Goal: Information Seeking & Learning: Find specific fact

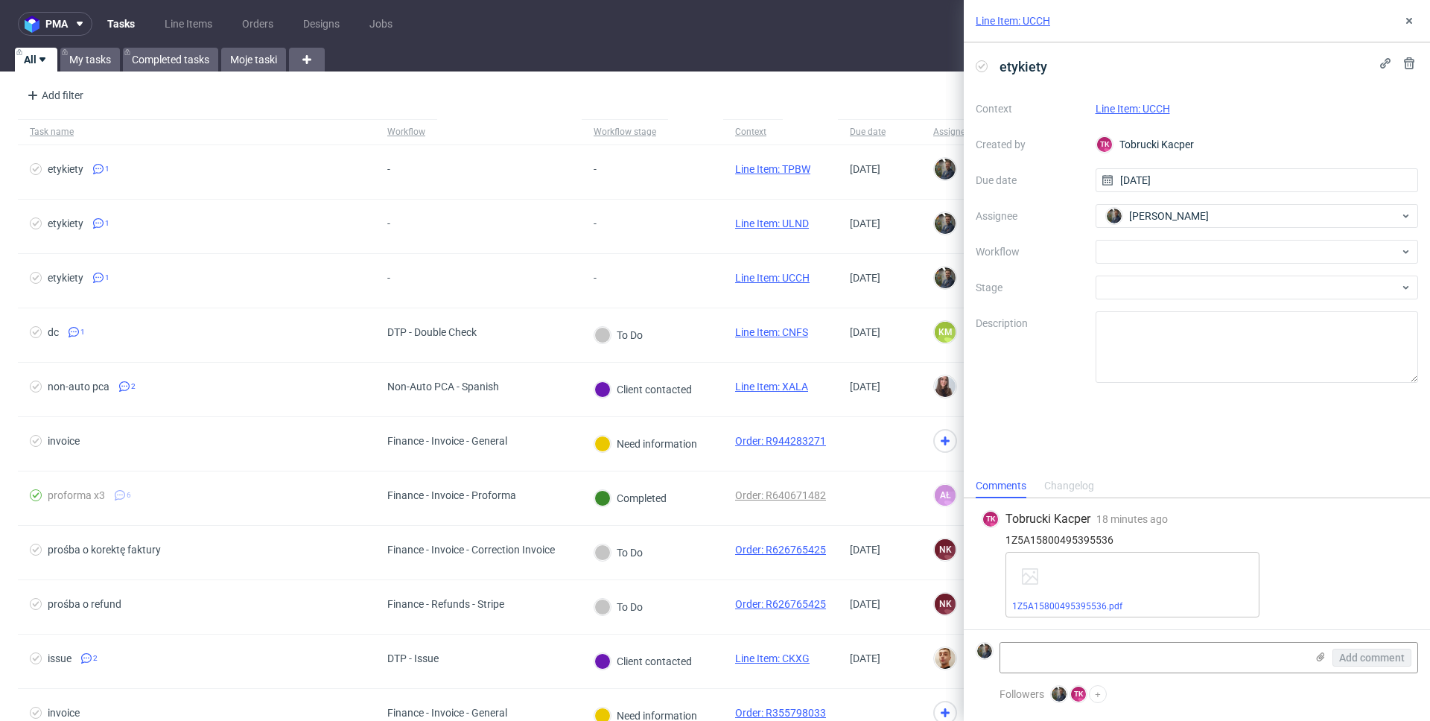
click at [994, 16] on link "Line Item: UCCH" at bounding box center [1013, 20] width 74 height 15
click at [1015, 13] on link "Line Item: UCCH" at bounding box center [1013, 20] width 74 height 15
click at [1028, 22] on link "Line Item: ULND" at bounding box center [1013, 20] width 74 height 15
click at [1018, 27] on link "Line Item: ULND" at bounding box center [1013, 20] width 74 height 15
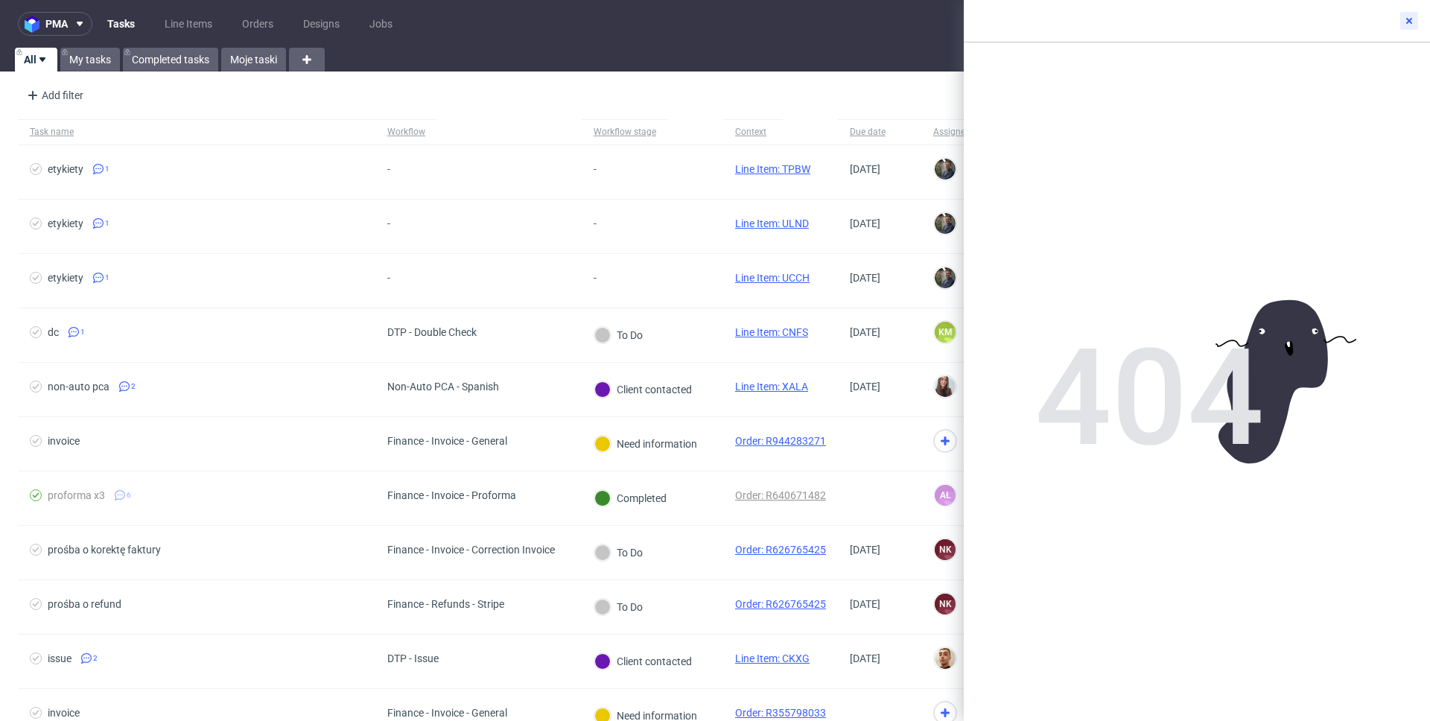
click at [1403, 19] on icon at bounding box center [1409, 21] width 12 height 12
click at [1416, 27] on button at bounding box center [1409, 21] width 18 height 18
click at [1408, 24] on icon at bounding box center [1409, 21] width 12 height 12
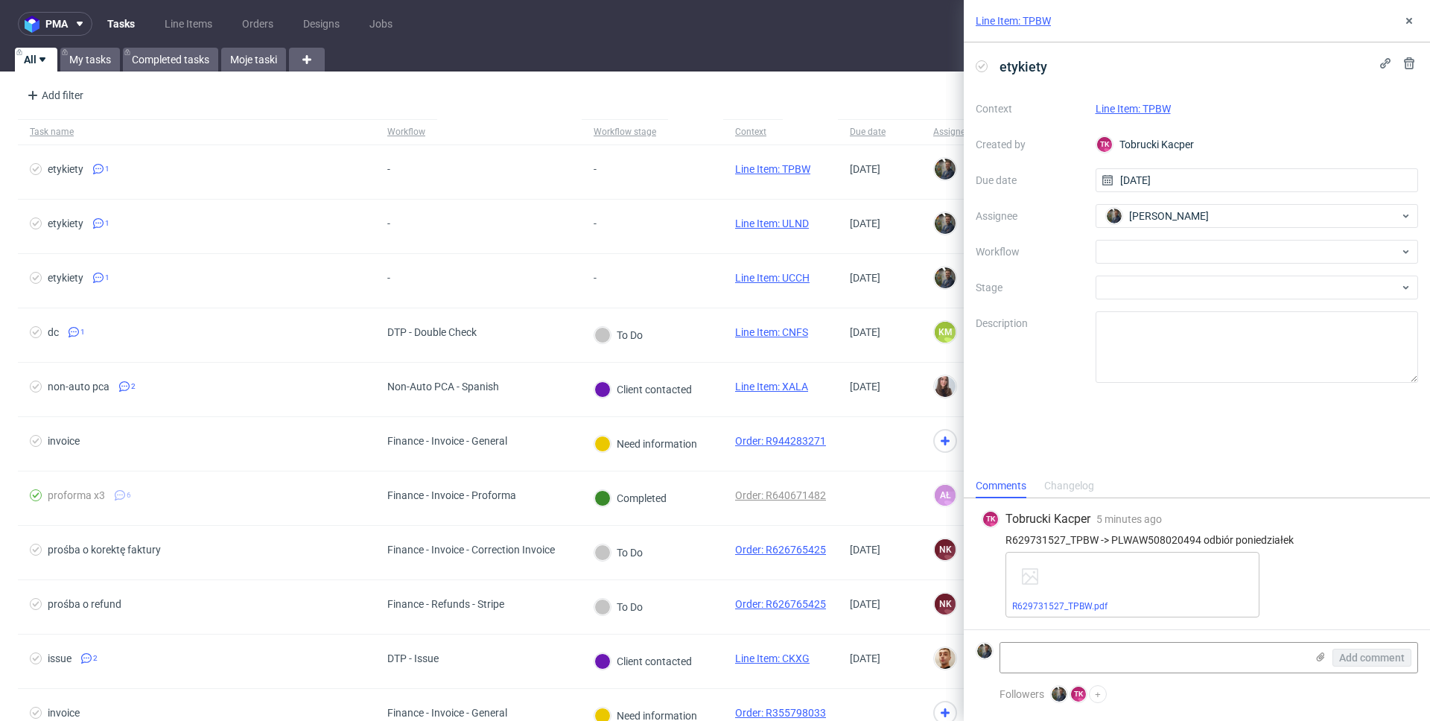
click at [1125, 105] on link "Line Item: TPBW" at bounding box center [1133, 109] width 75 height 12
click at [1026, 16] on link "Line Item: TPBW" at bounding box center [1013, 20] width 75 height 15
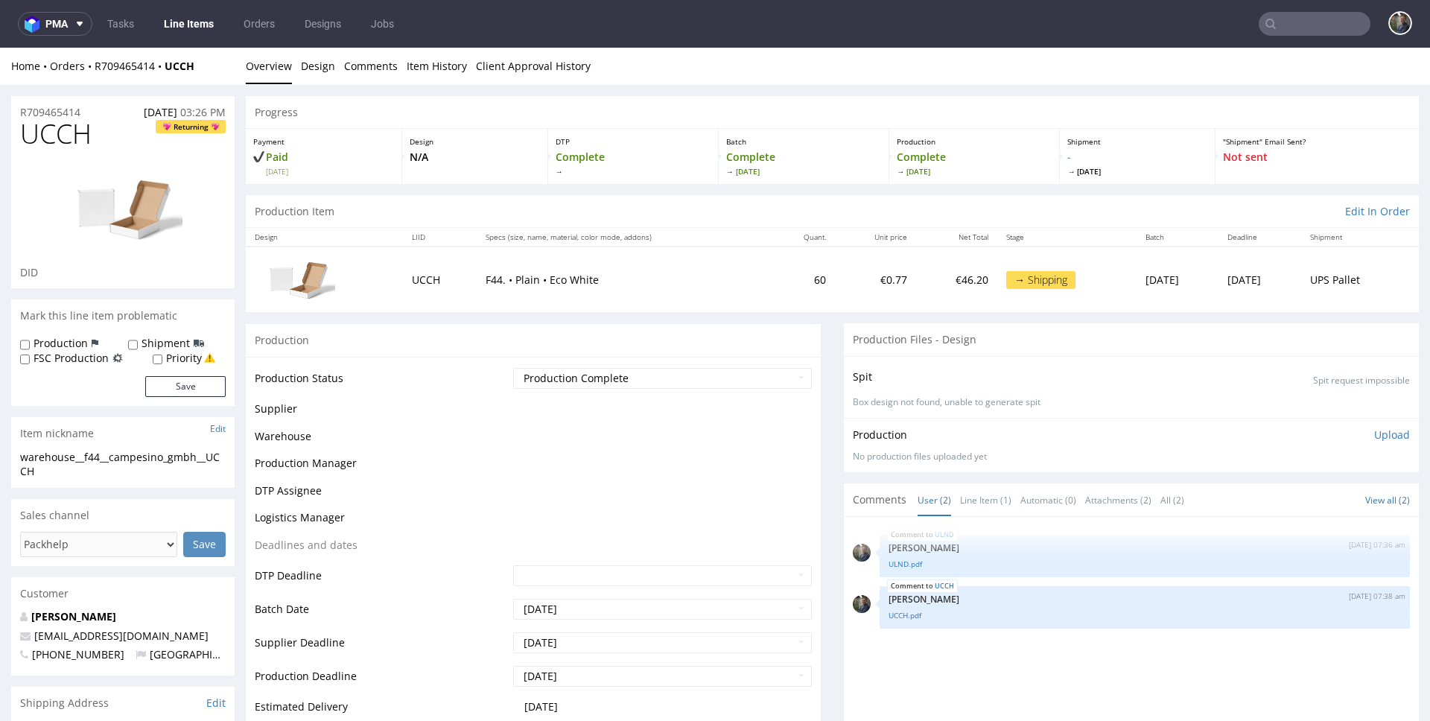
click at [51, 130] on span "UCCH" at bounding box center [55, 134] width 71 height 30
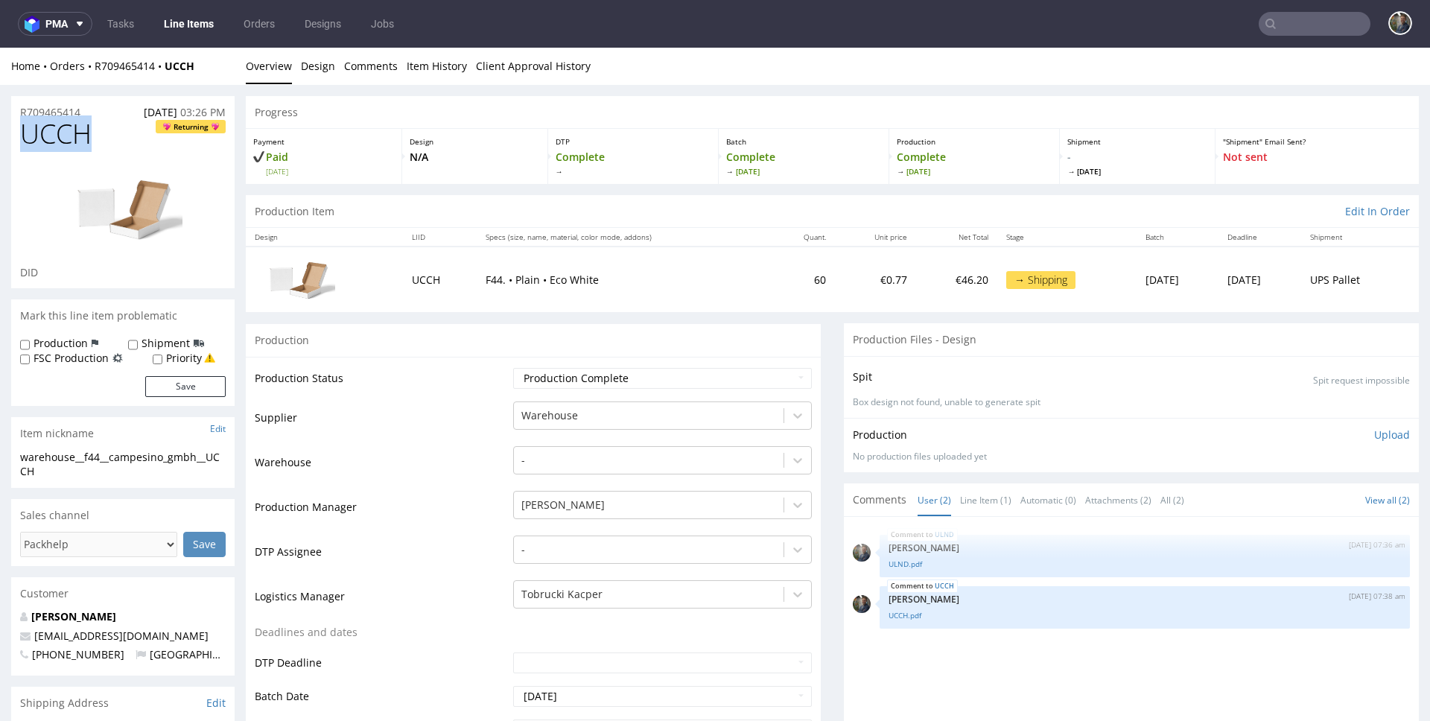
copy span "UCCH"
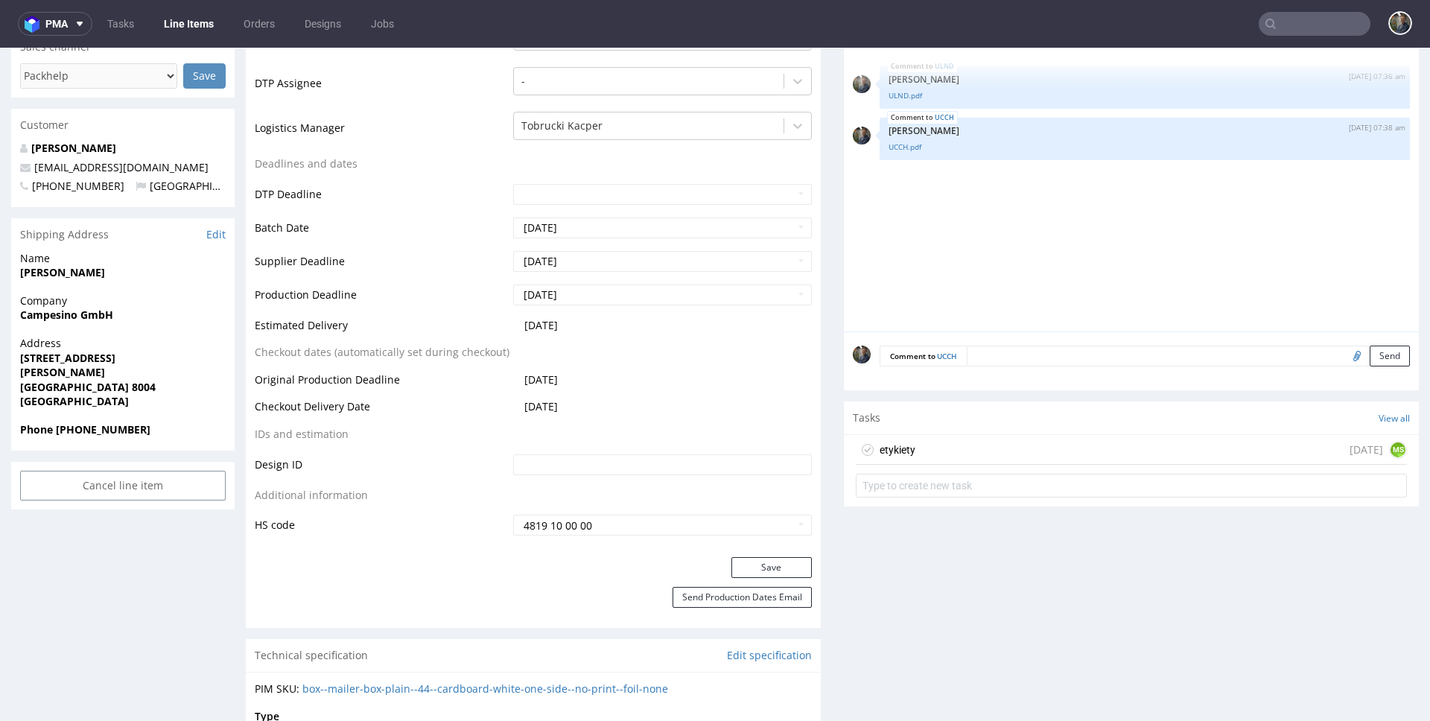
scroll to position [484, 0]
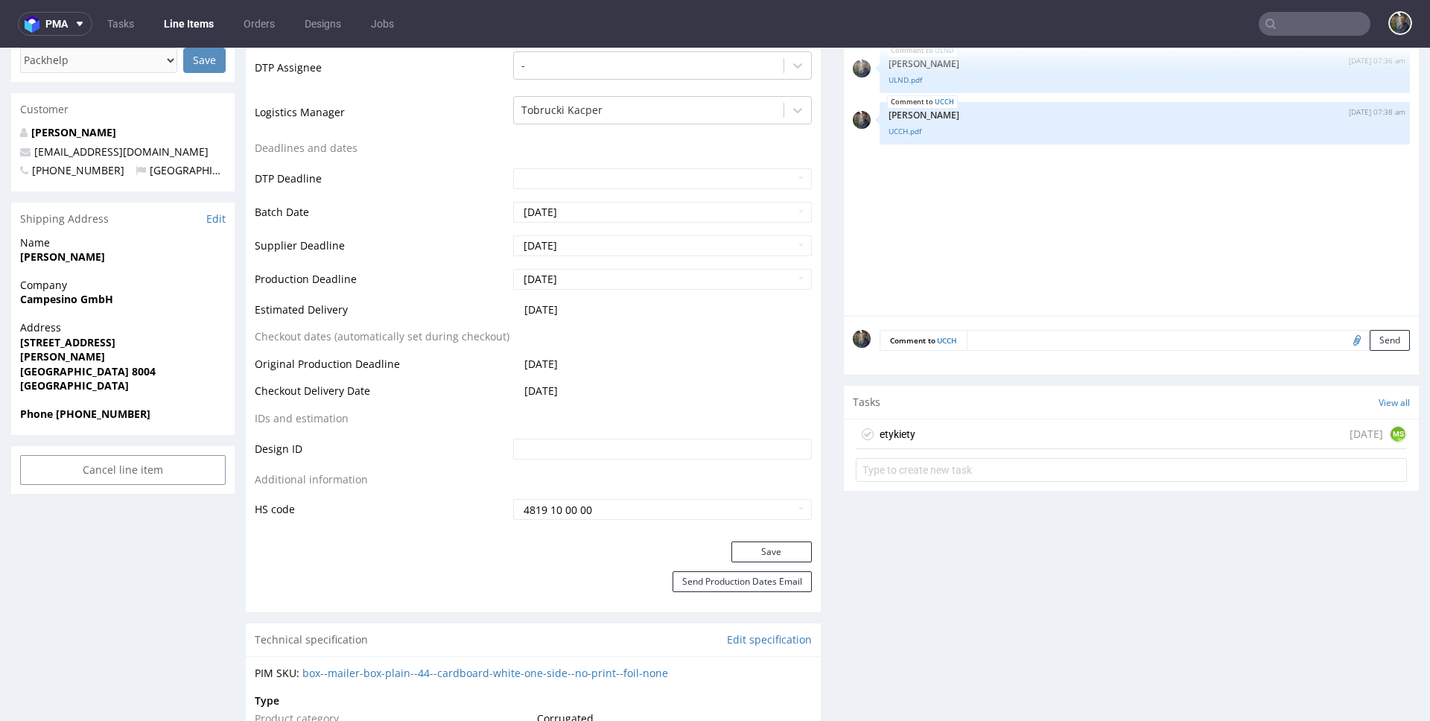
click at [919, 432] on div "etykiety today MS" at bounding box center [1131, 434] width 551 height 30
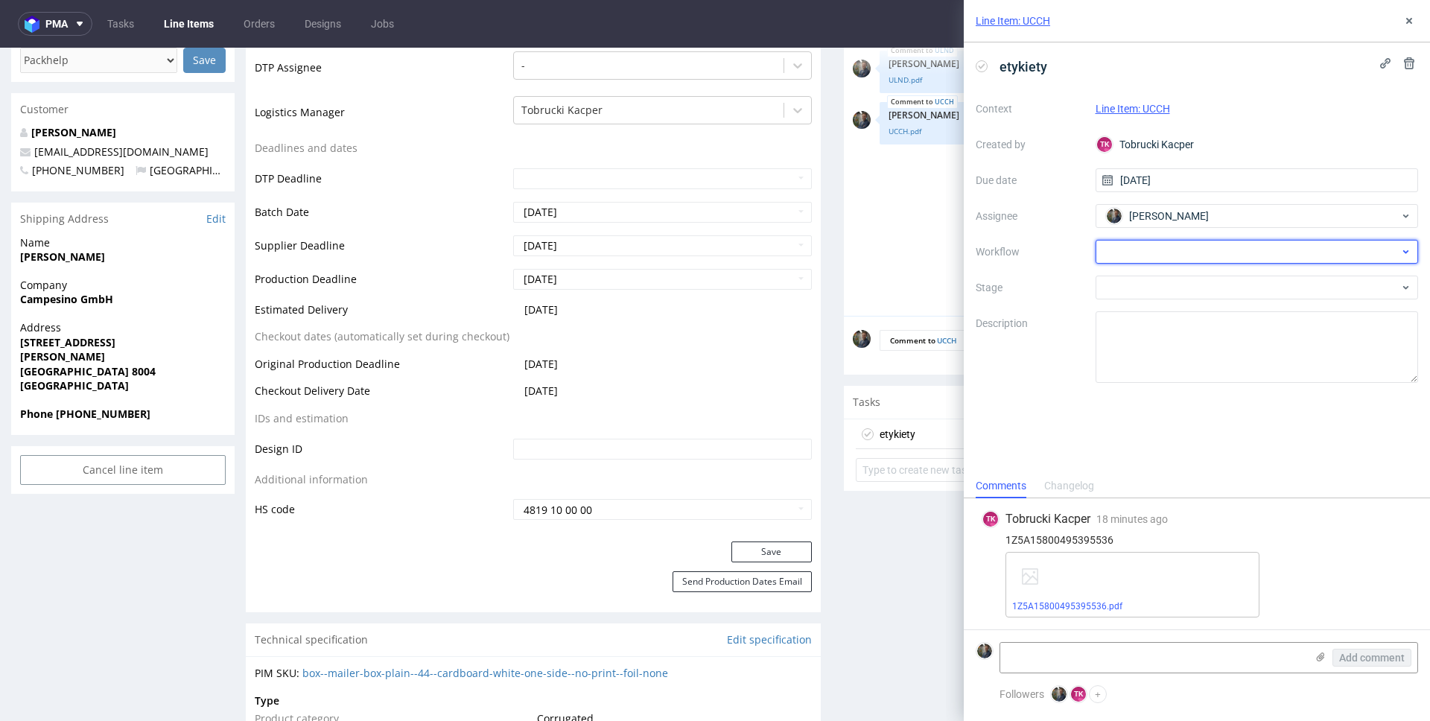
click at [1130, 241] on div at bounding box center [1257, 252] width 323 height 24
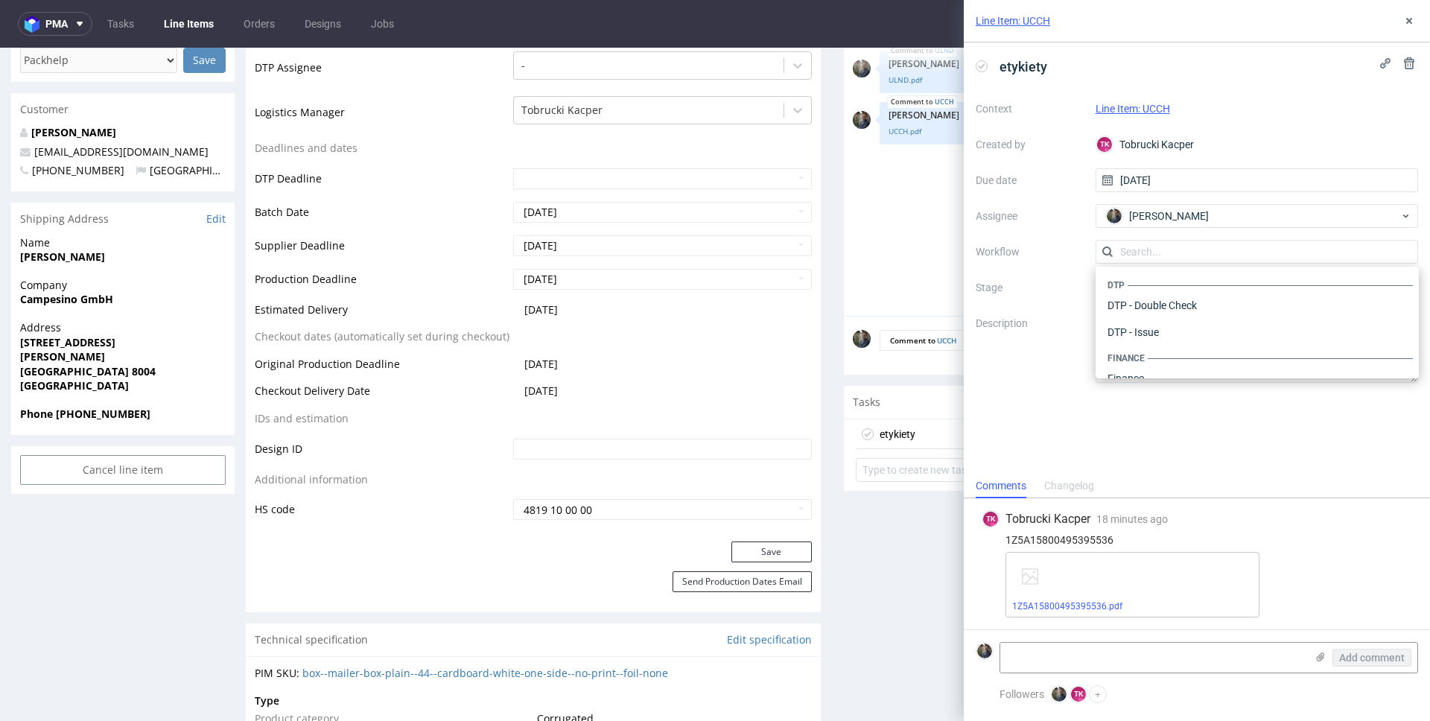
scroll to position [916, 0]
click at [1151, 352] on div "Warehouse - Shipping" at bounding box center [1256, 359] width 311 height 27
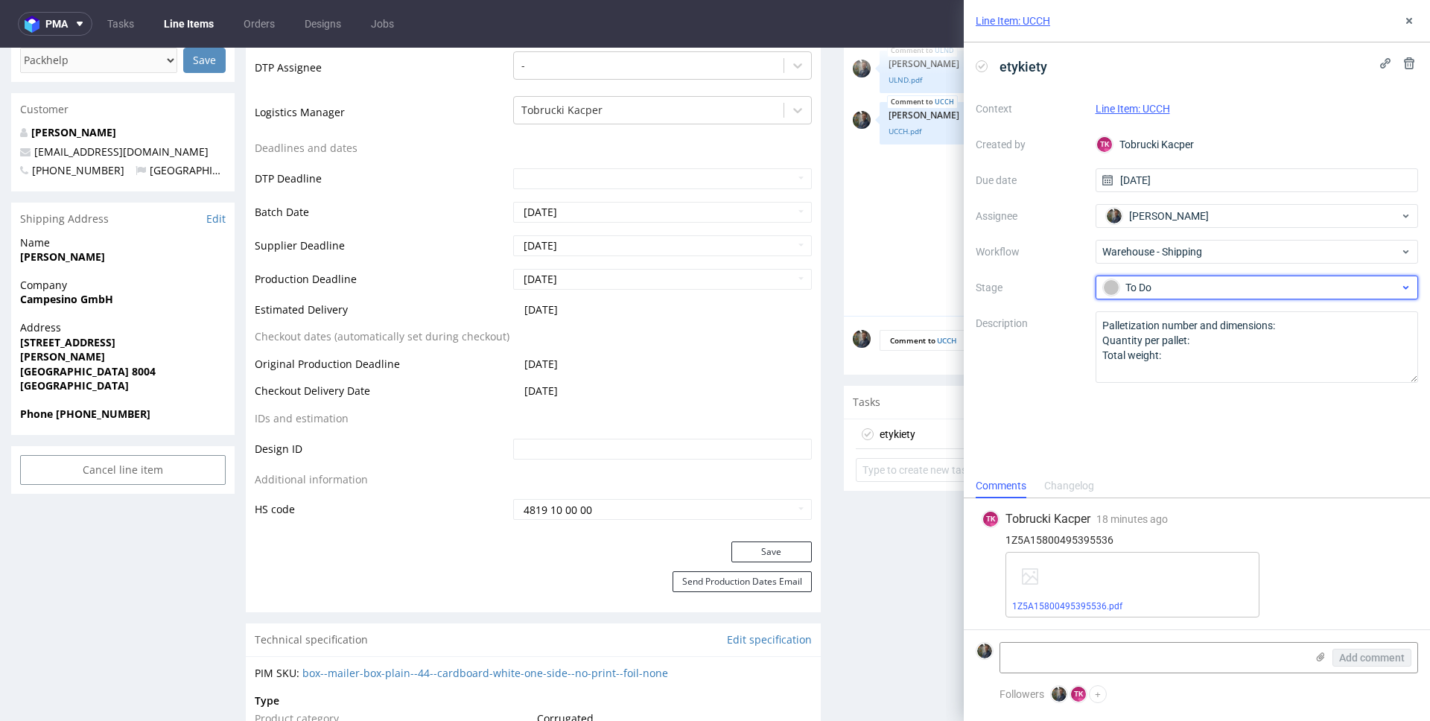
click at [1148, 298] on div "To Do" at bounding box center [1257, 288] width 323 height 24
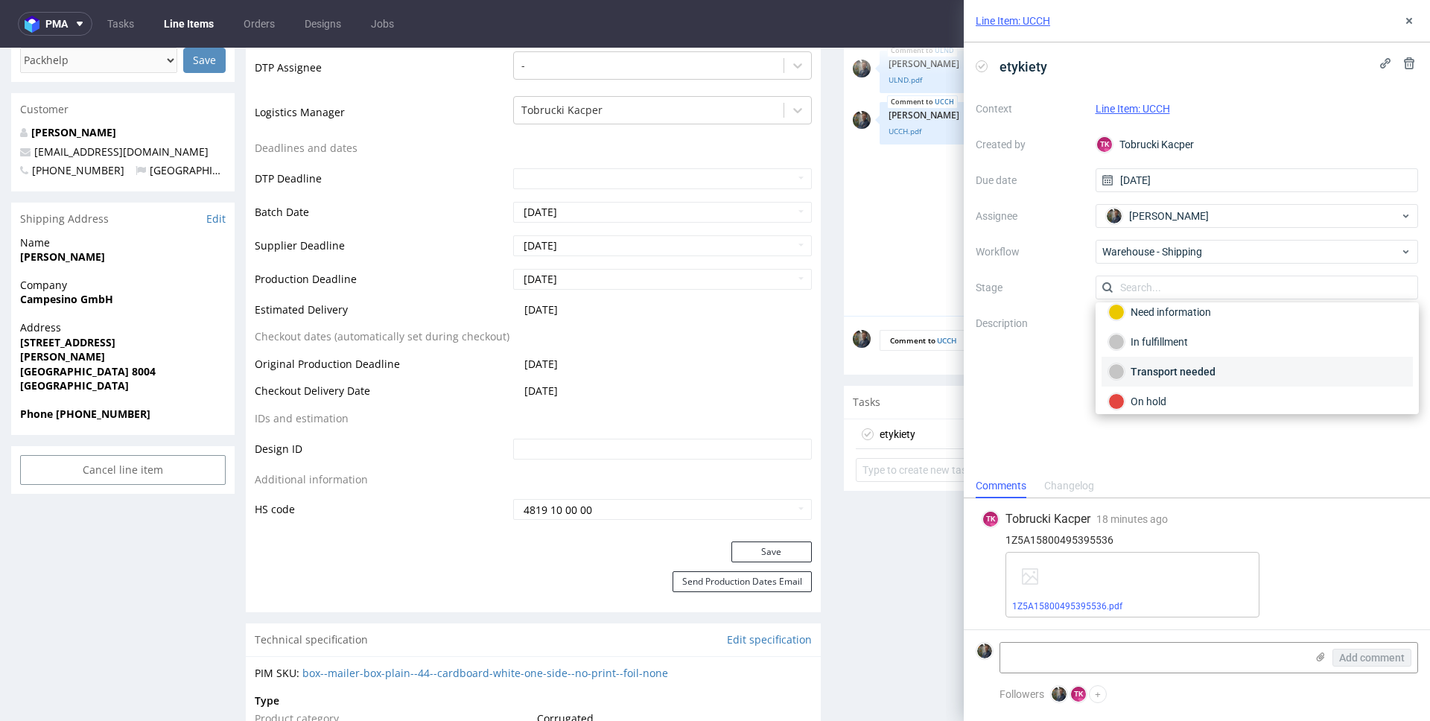
scroll to position [79, 0]
click at [1159, 391] on div "Completed" at bounding box center [1257, 393] width 298 height 16
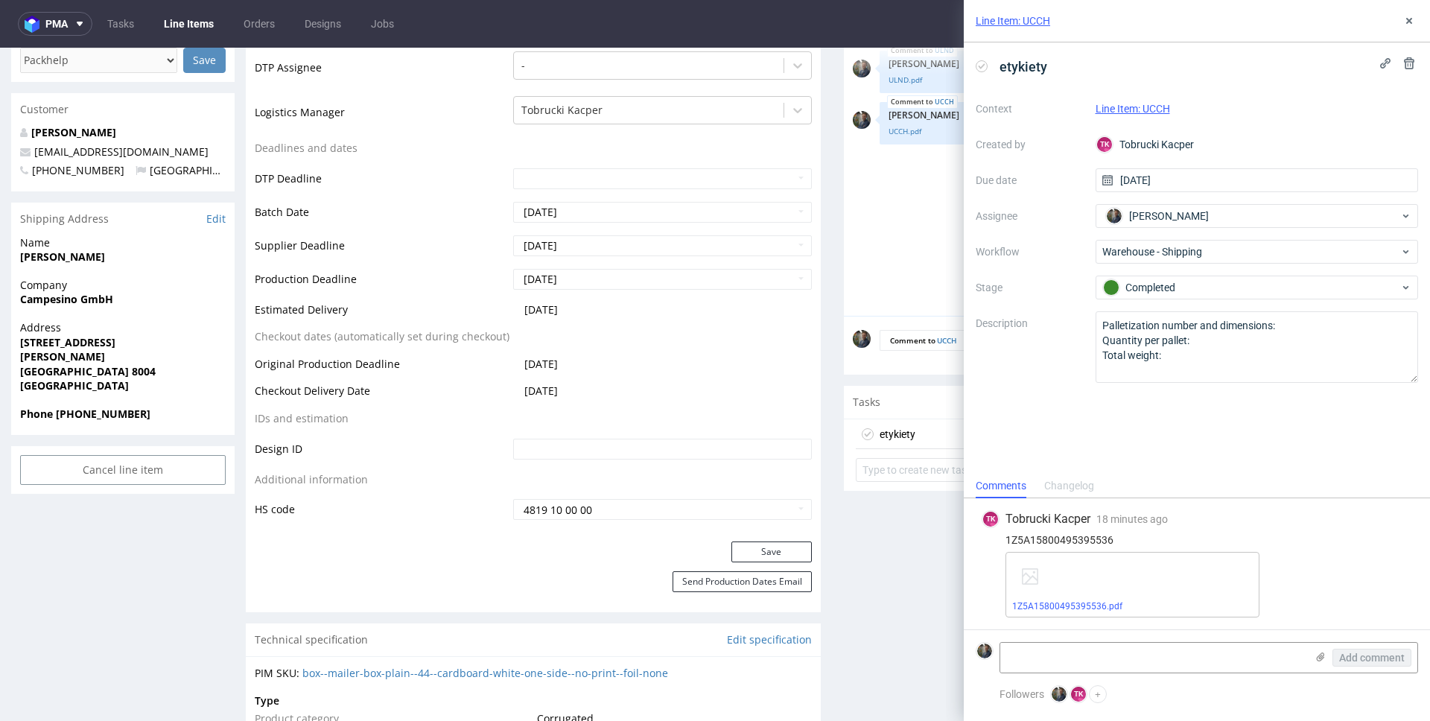
click at [1136, 441] on div "etykiety Context Line Item: UCCH Created by TK Tobrucki Kacper Due date 14/08/2…" at bounding box center [1197, 257] width 466 height 431
click at [1075, 602] on link "1Z5A15800495395536.pdf" at bounding box center [1067, 606] width 110 height 10
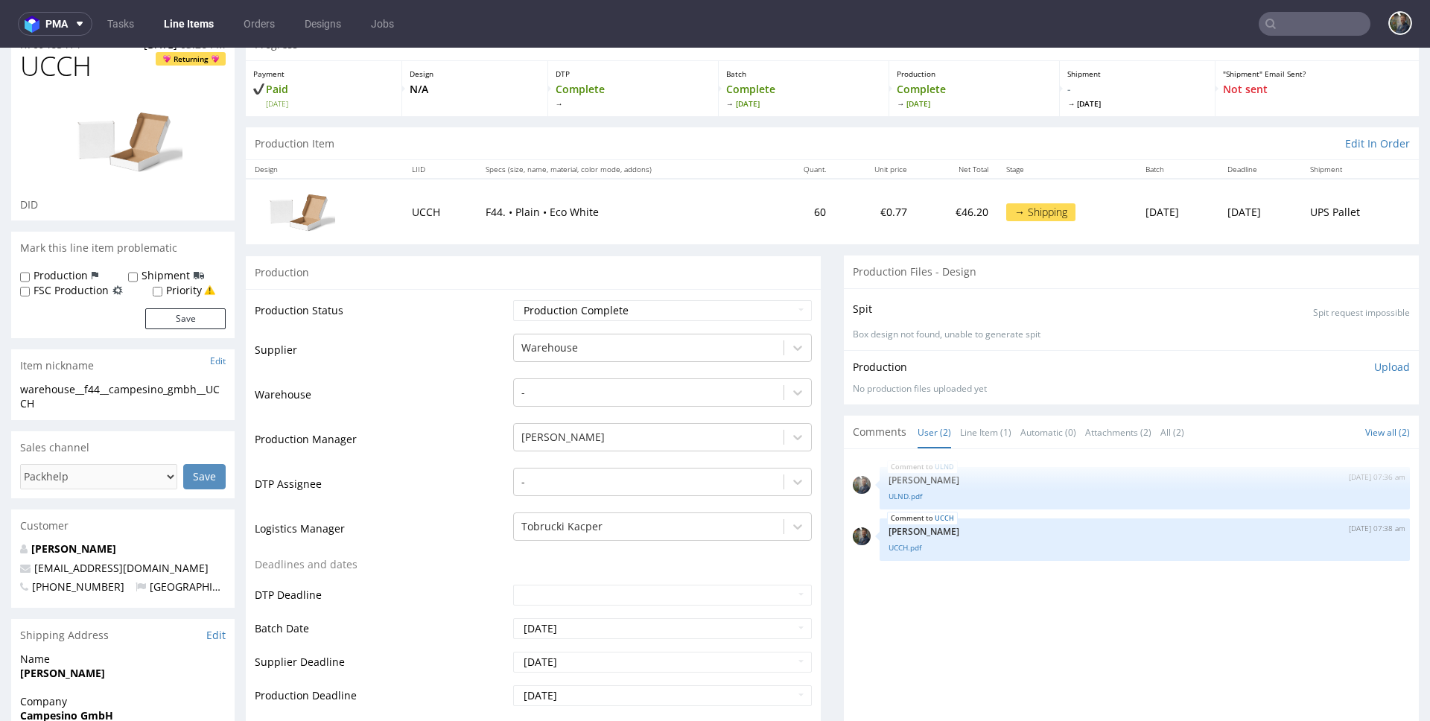
scroll to position [445, 0]
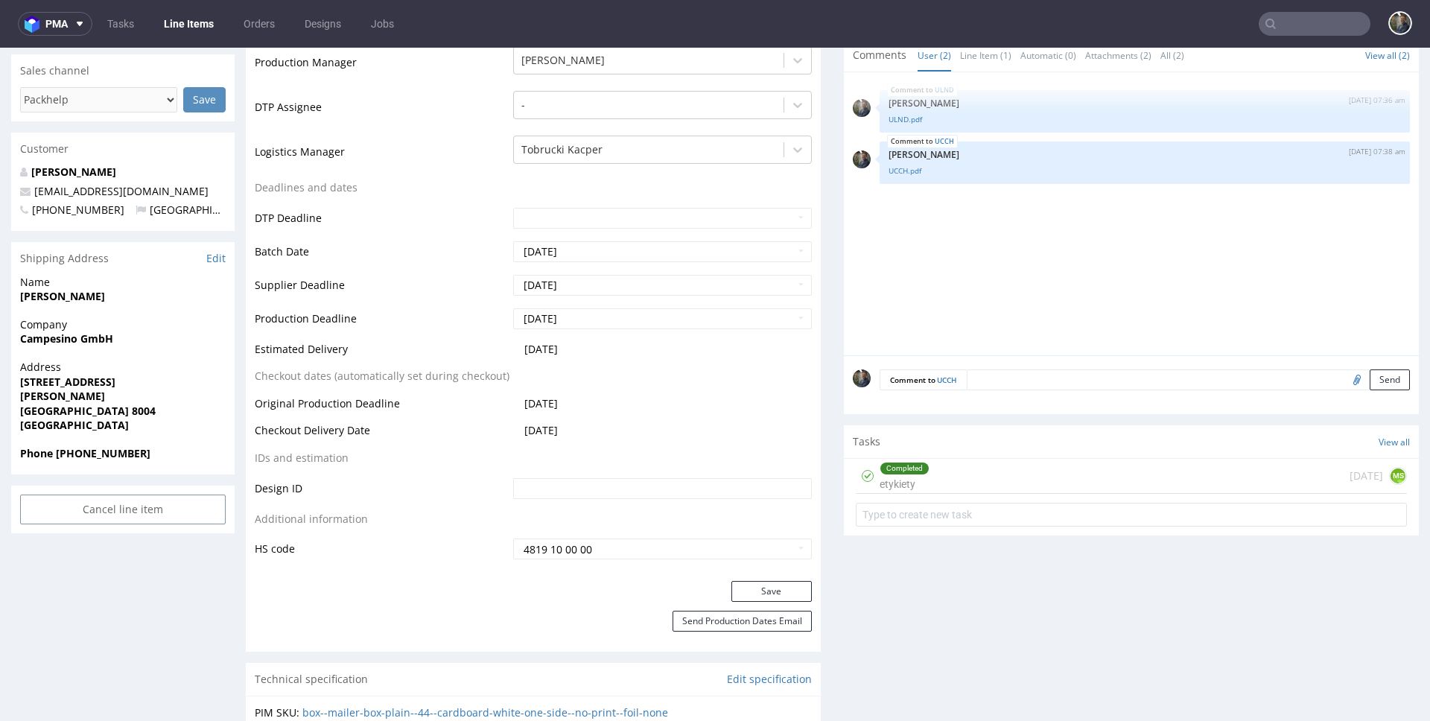
click at [929, 471] on div "Completed etykiety today MS" at bounding box center [1131, 476] width 551 height 35
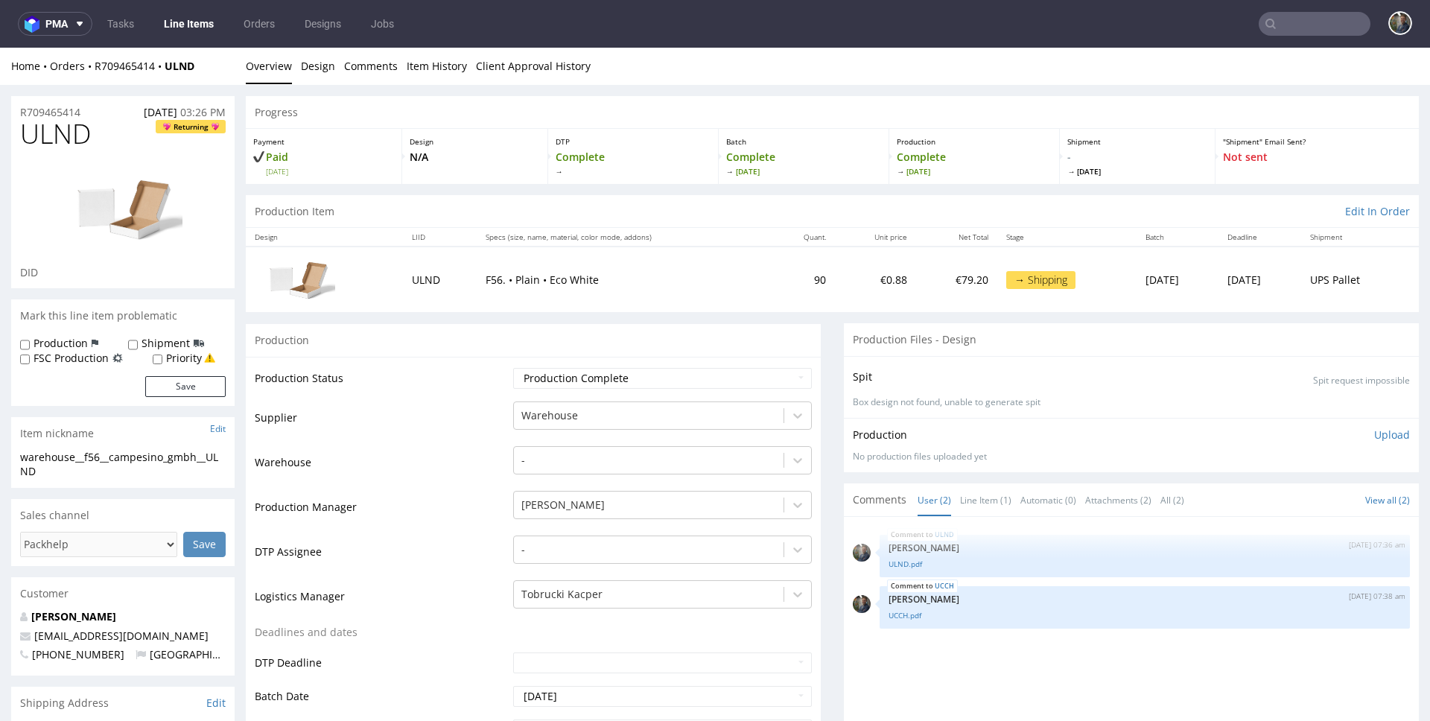
click at [63, 133] on span "ULND" at bounding box center [55, 134] width 71 height 30
copy span "ULND"
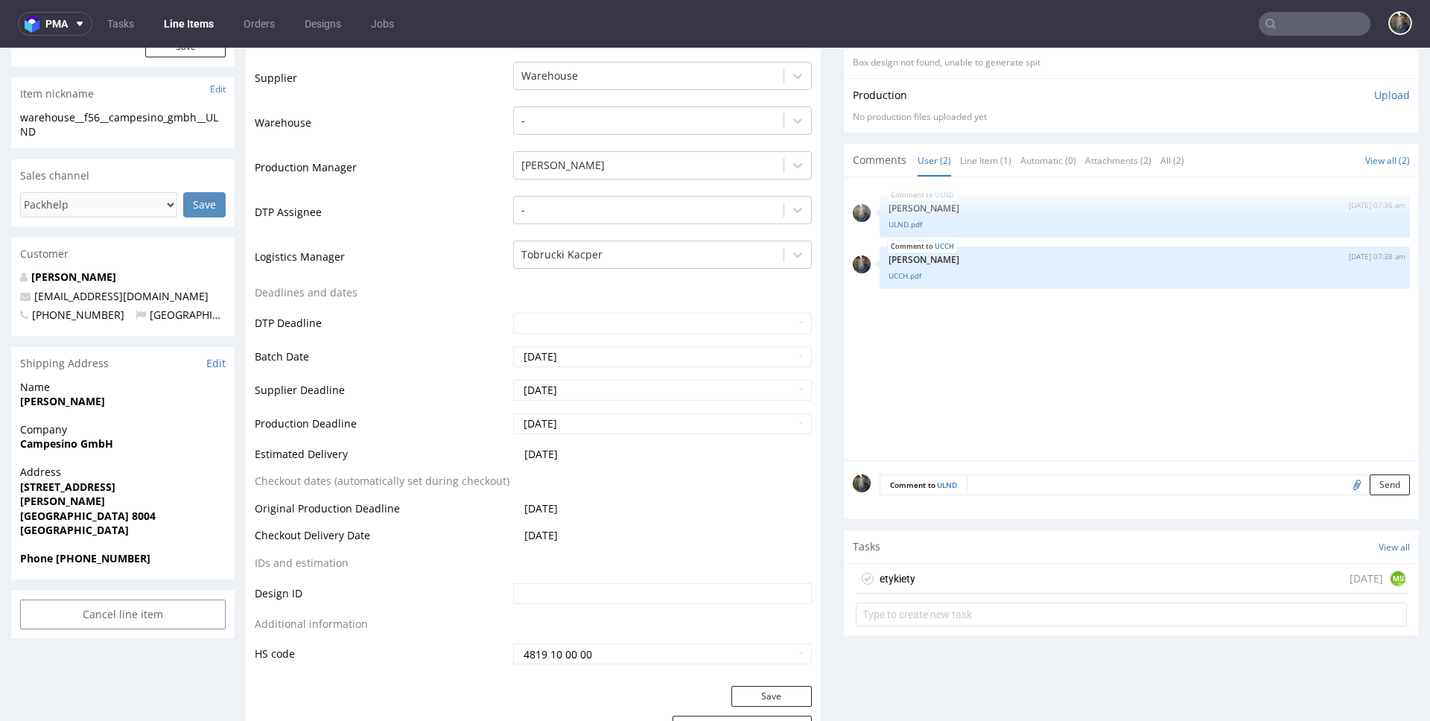
scroll to position [353, 0]
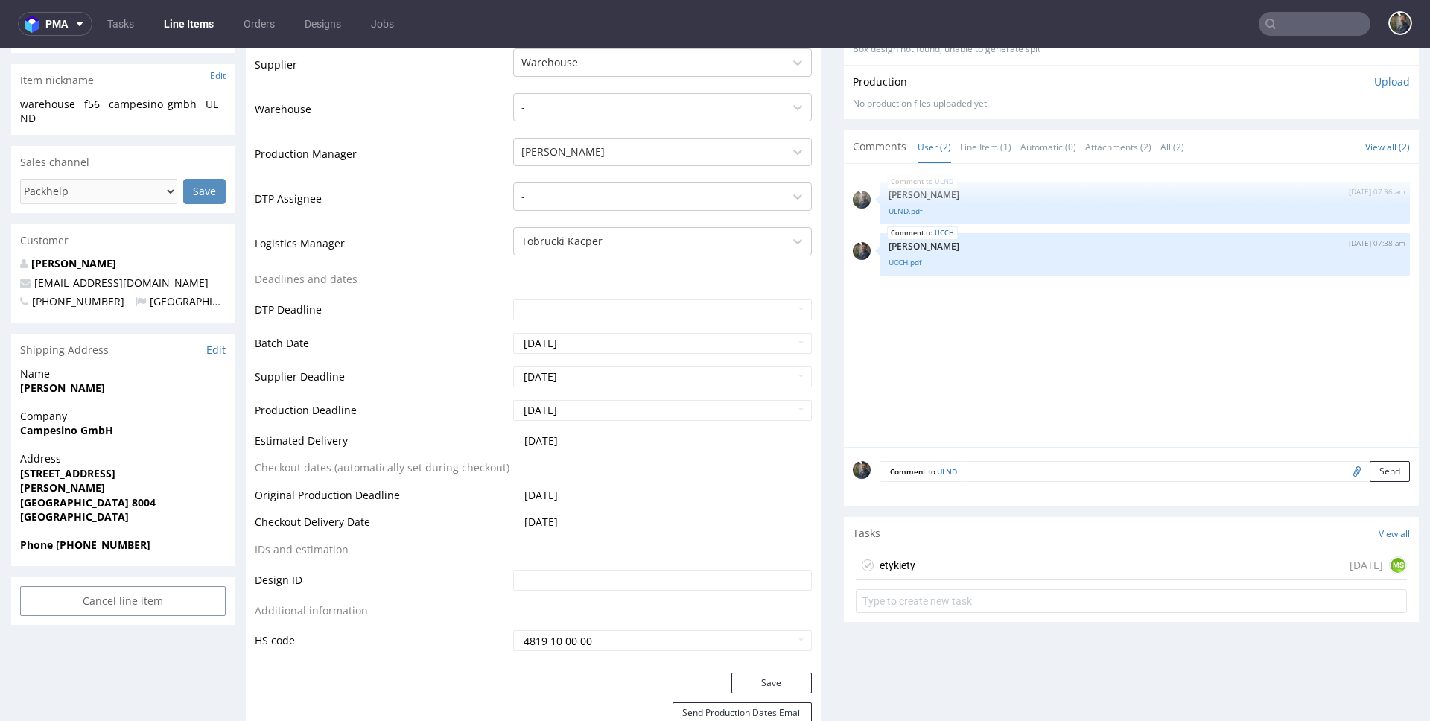
click at [919, 570] on div "etykiety today MS" at bounding box center [1131, 565] width 551 height 30
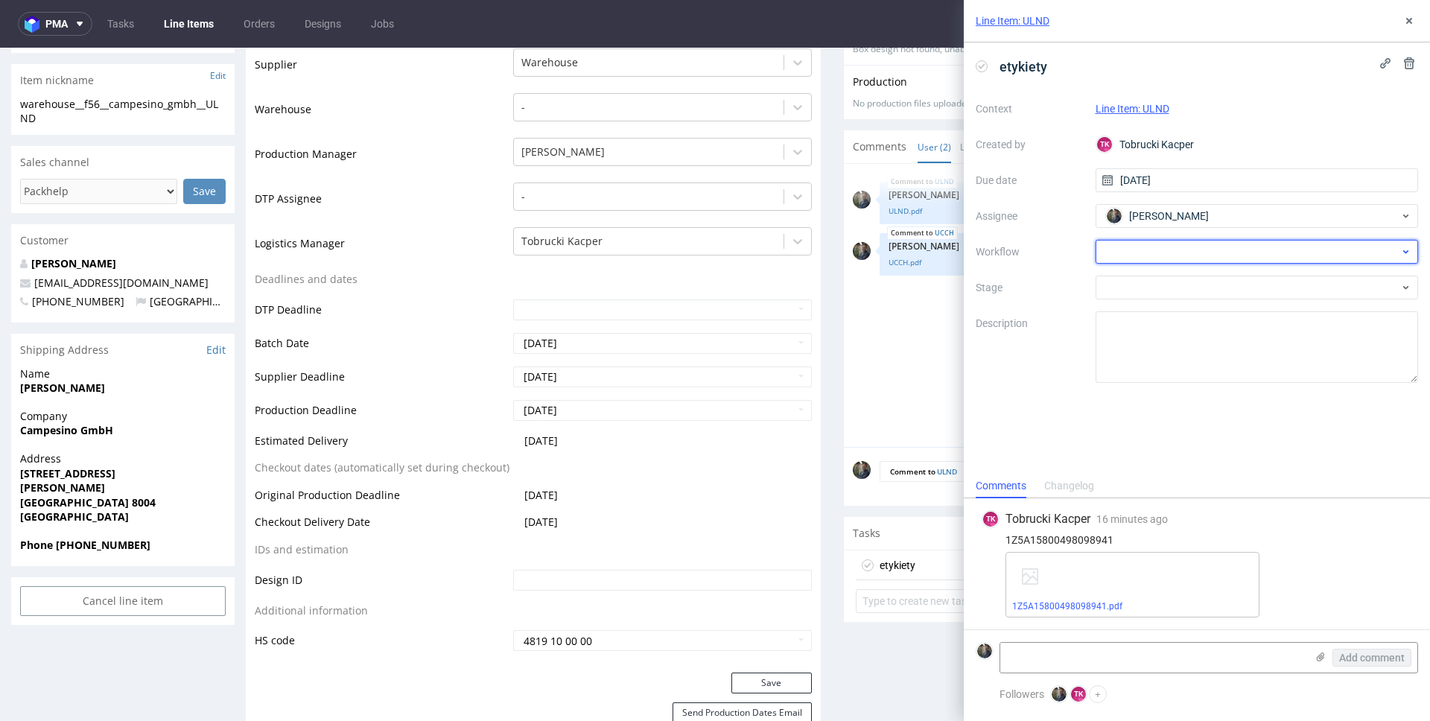
click at [1151, 255] on div at bounding box center [1257, 252] width 323 height 24
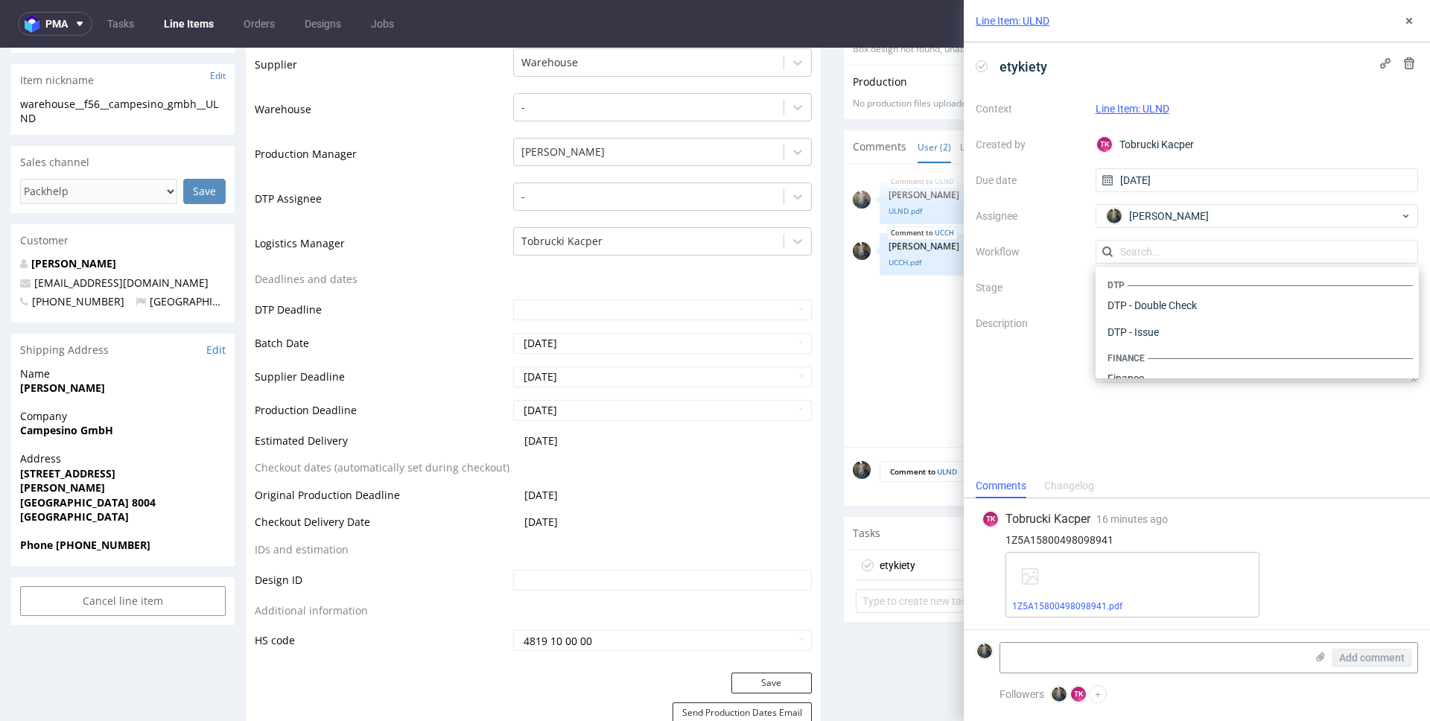
scroll to position [916, 0]
click at [1163, 357] on div "Warehouse - Shipping" at bounding box center [1256, 359] width 311 height 27
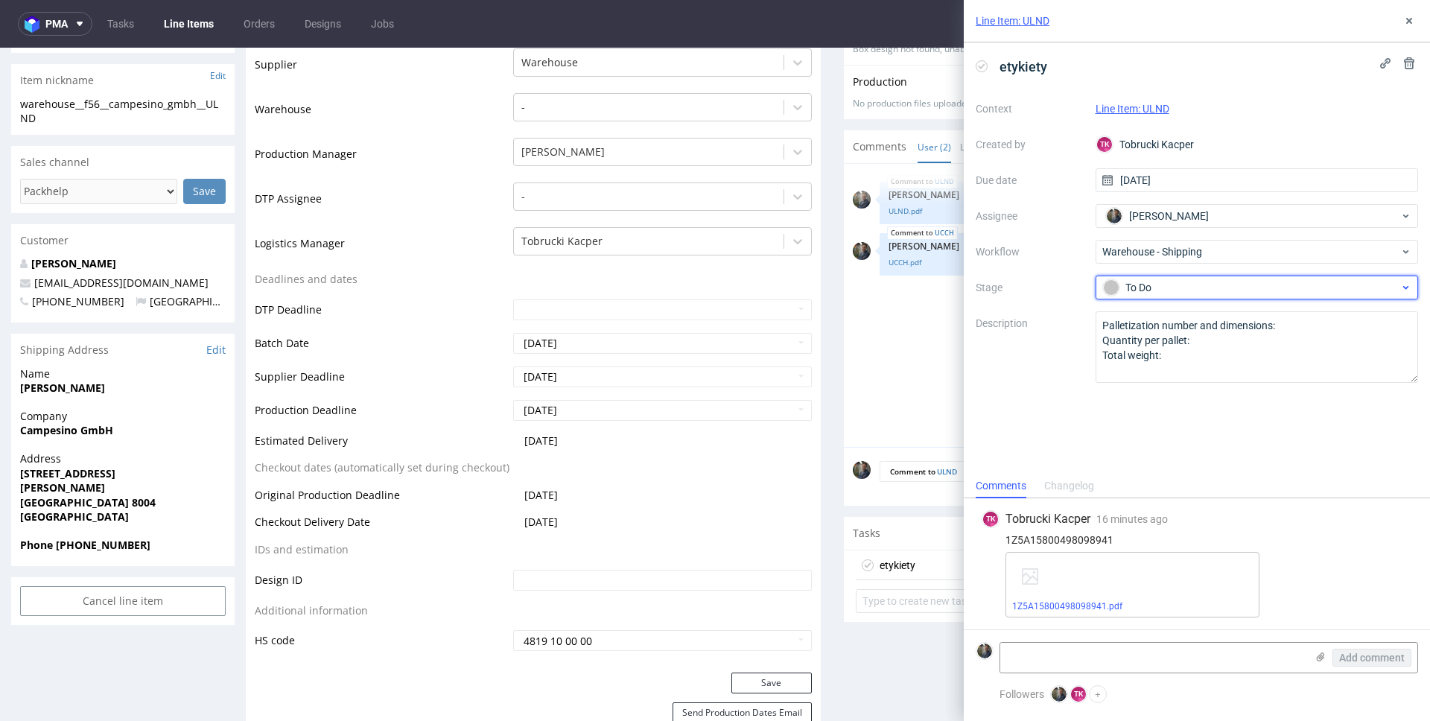
click at [1154, 291] on div "To Do" at bounding box center [1251, 287] width 296 height 16
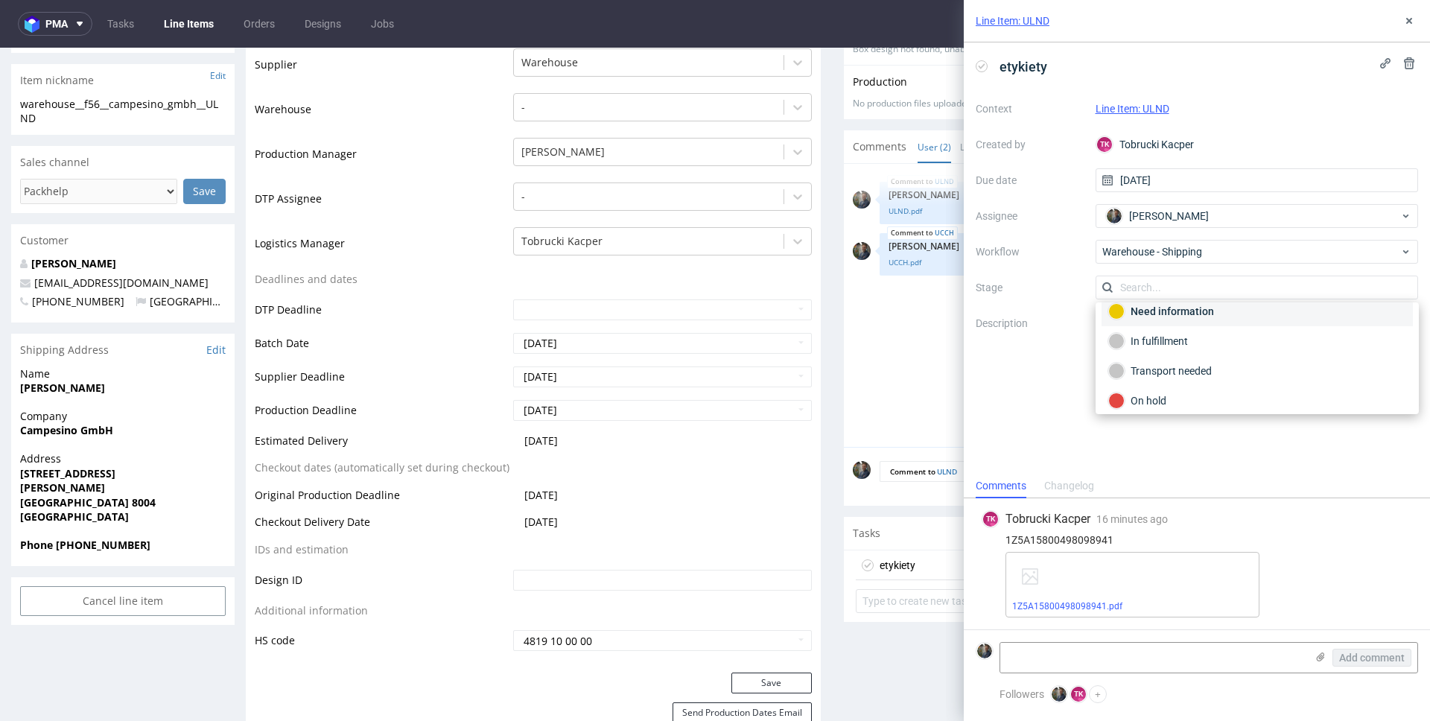
scroll to position [79, 0]
click at [1160, 395] on div "Completed" at bounding box center [1257, 393] width 298 height 16
click at [1160, 442] on div "etykiety Context Line Item: ULND Created by TK Tobrucki Kacper Due date 14/08/2…" at bounding box center [1197, 257] width 466 height 431
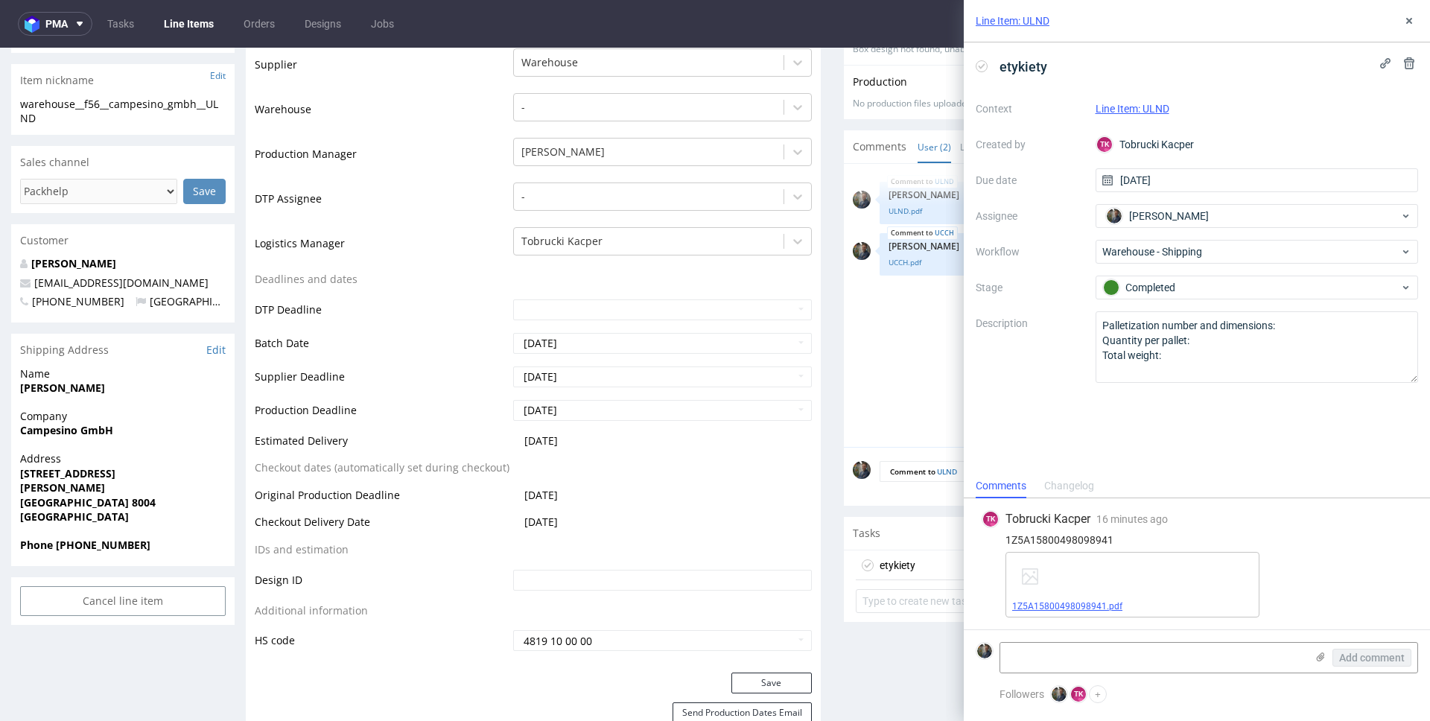
click at [1065, 611] on span "1Z5A15800498098941.pdf" at bounding box center [1132, 606] width 241 height 12
click at [1063, 606] on link "1Z5A15800498098941.pdf" at bounding box center [1067, 606] width 110 height 10
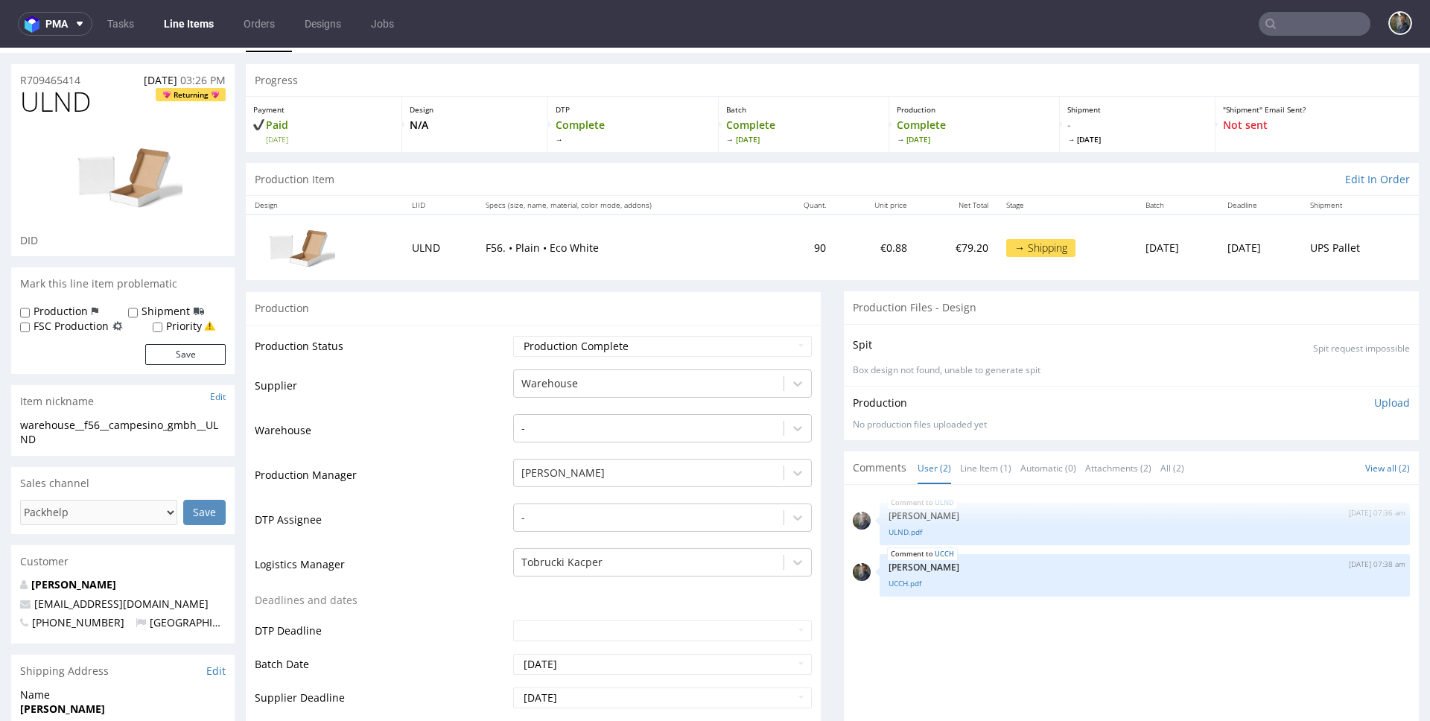
scroll to position [278, 0]
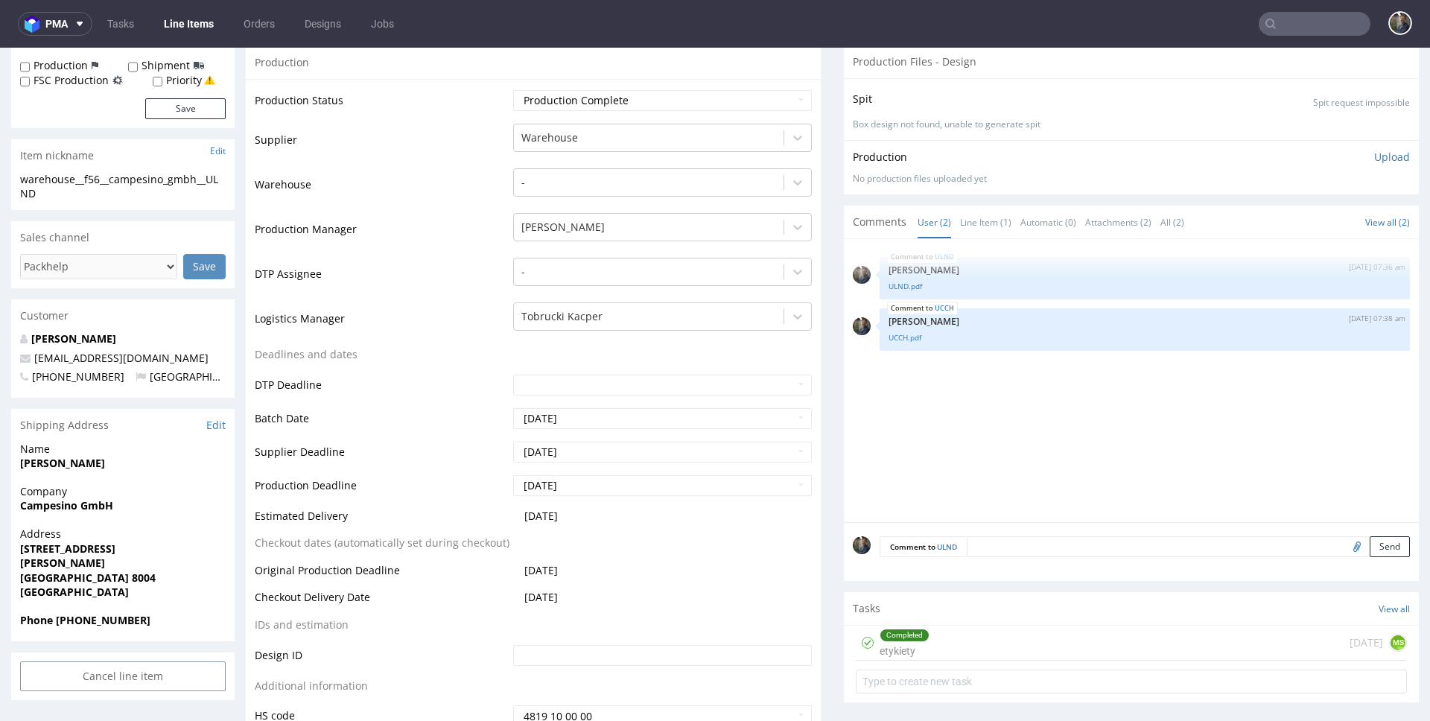
click at [969, 637] on div "Completed etykiety [DATE] MS" at bounding box center [1131, 643] width 551 height 35
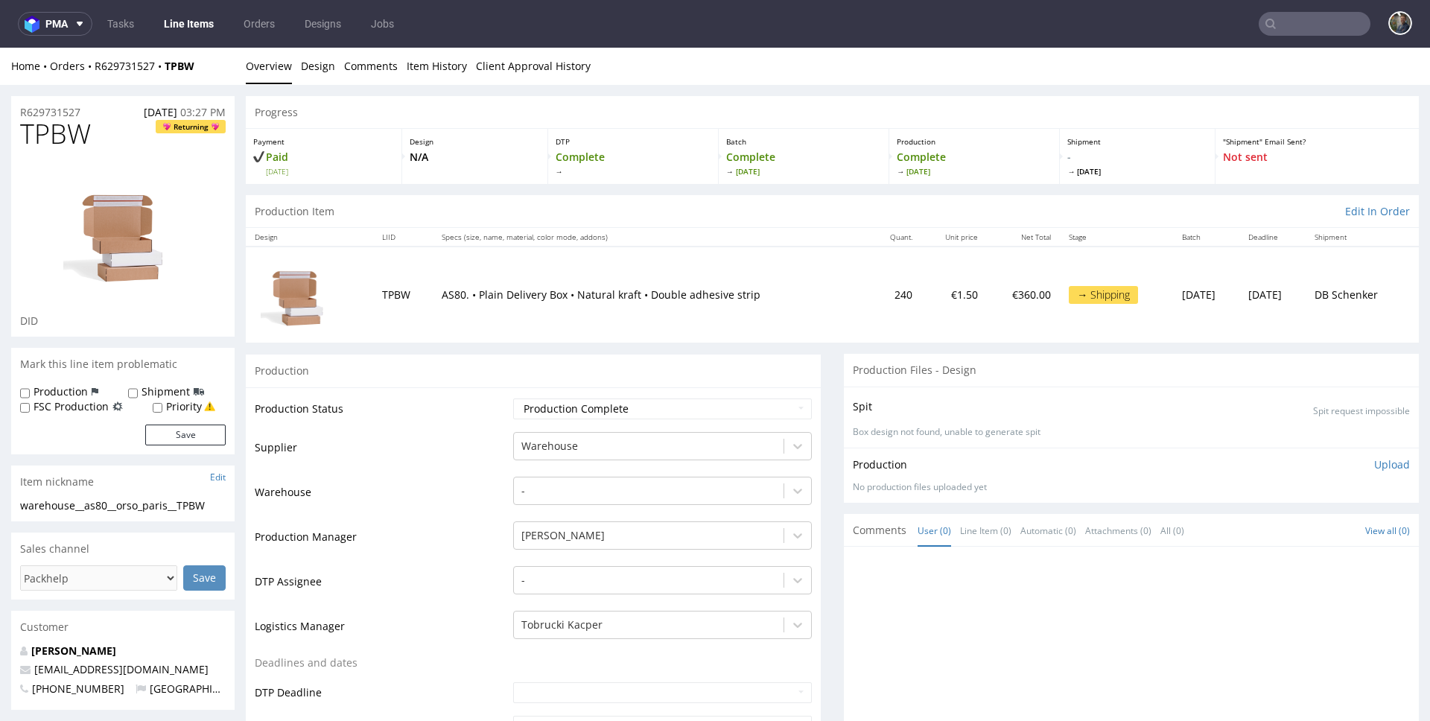
click at [64, 127] on span "TPBW" at bounding box center [55, 134] width 71 height 30
copy span "TPBW"
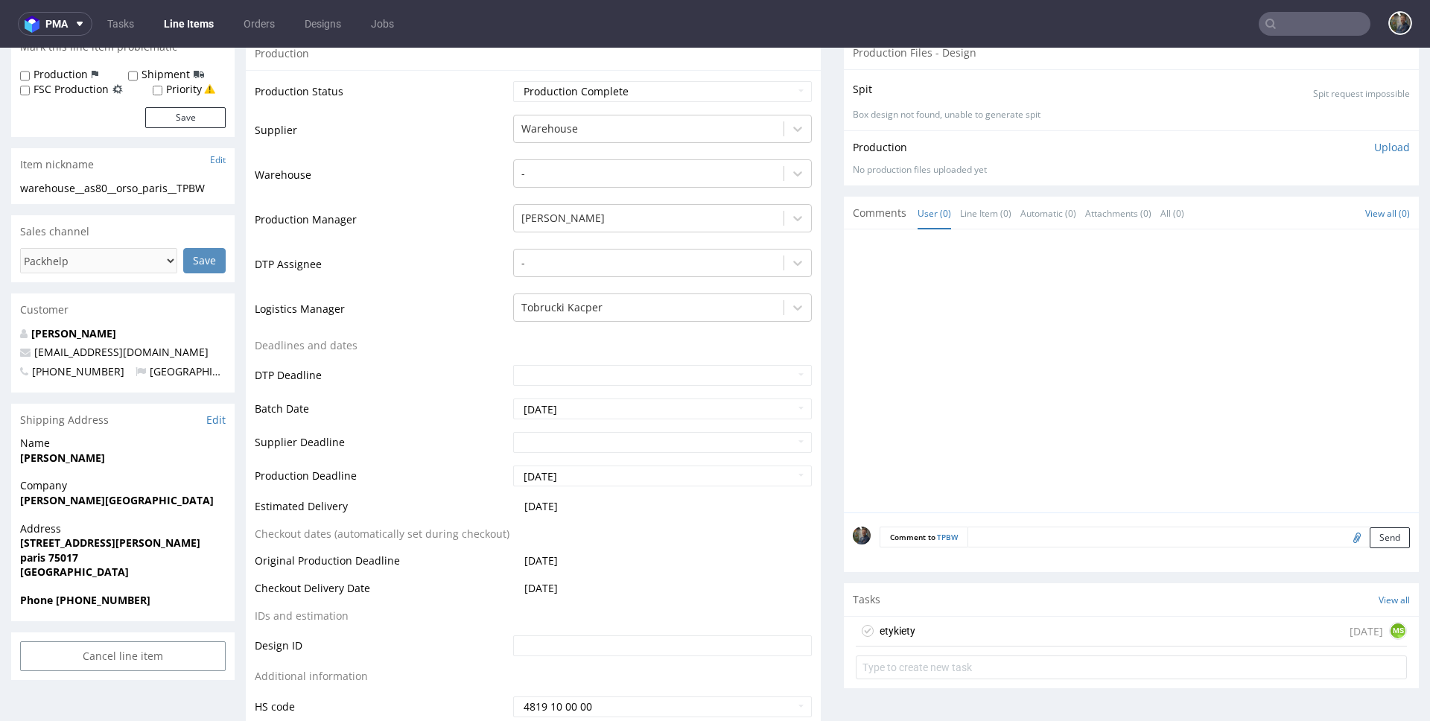
scroll to position [756, 0]
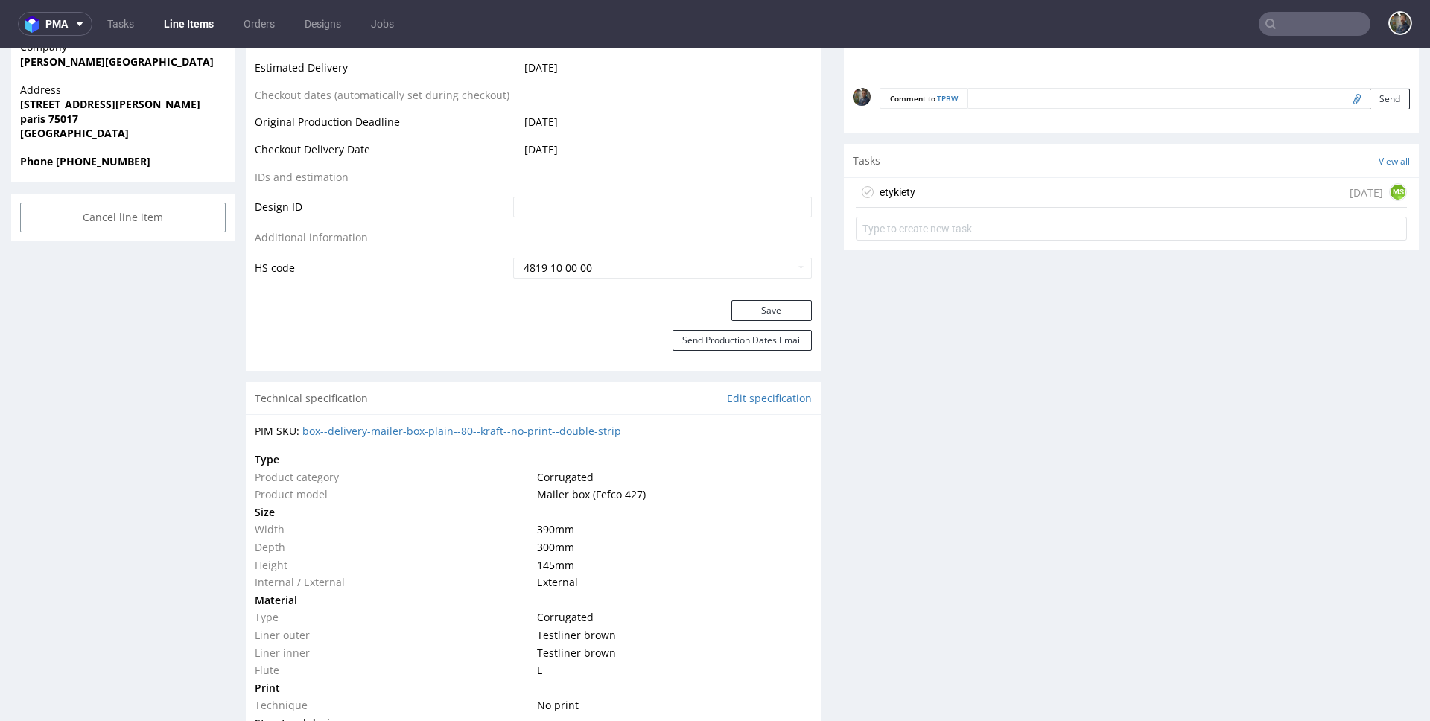
click at [927, 202] on div "etykiety [DATE] MS" at bounding box center [1131, 193] width 551 height 30
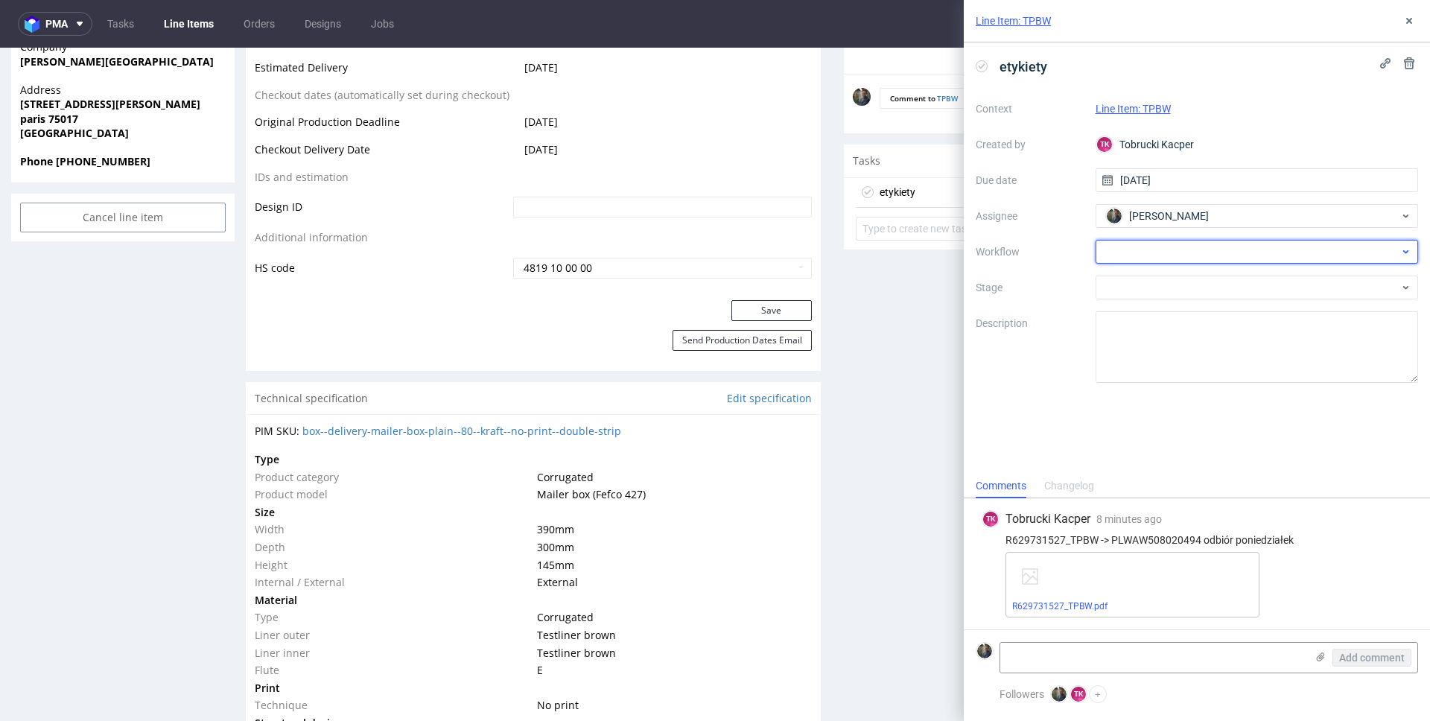
click at [1162, 249] on div at bounding box center [1257, 252] width 323 height 24
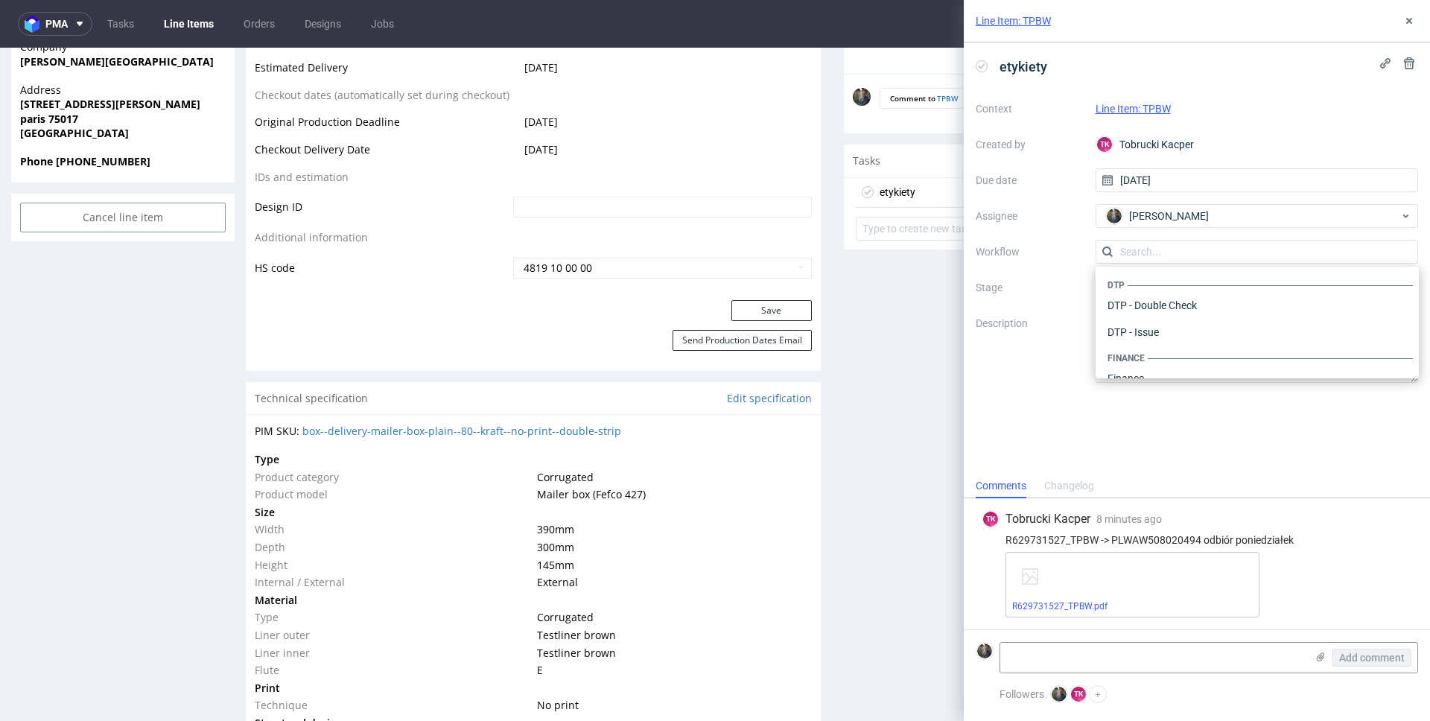
scroll to position [916, 0]
drag, startPoint x: 1181, startPoint y: 358, endPoint x: 1170, endPoint y: 307, distance: 52.6
click at [1181, 359] on div "Warehouse - Shipping" at bounding box center [1256, 359] width 311 height 27
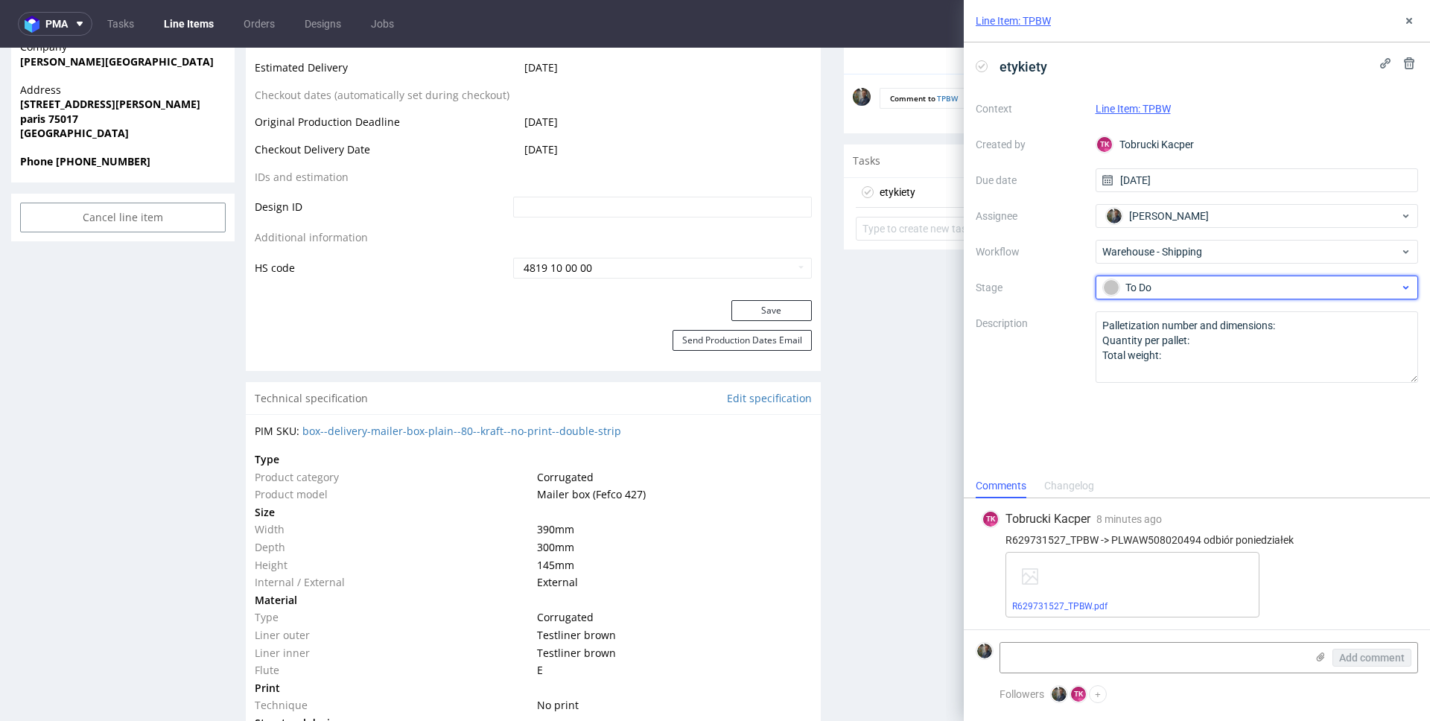
click at [1166, 284] on div "To Do" at bounding box center [1251, 287] width 296 height 16
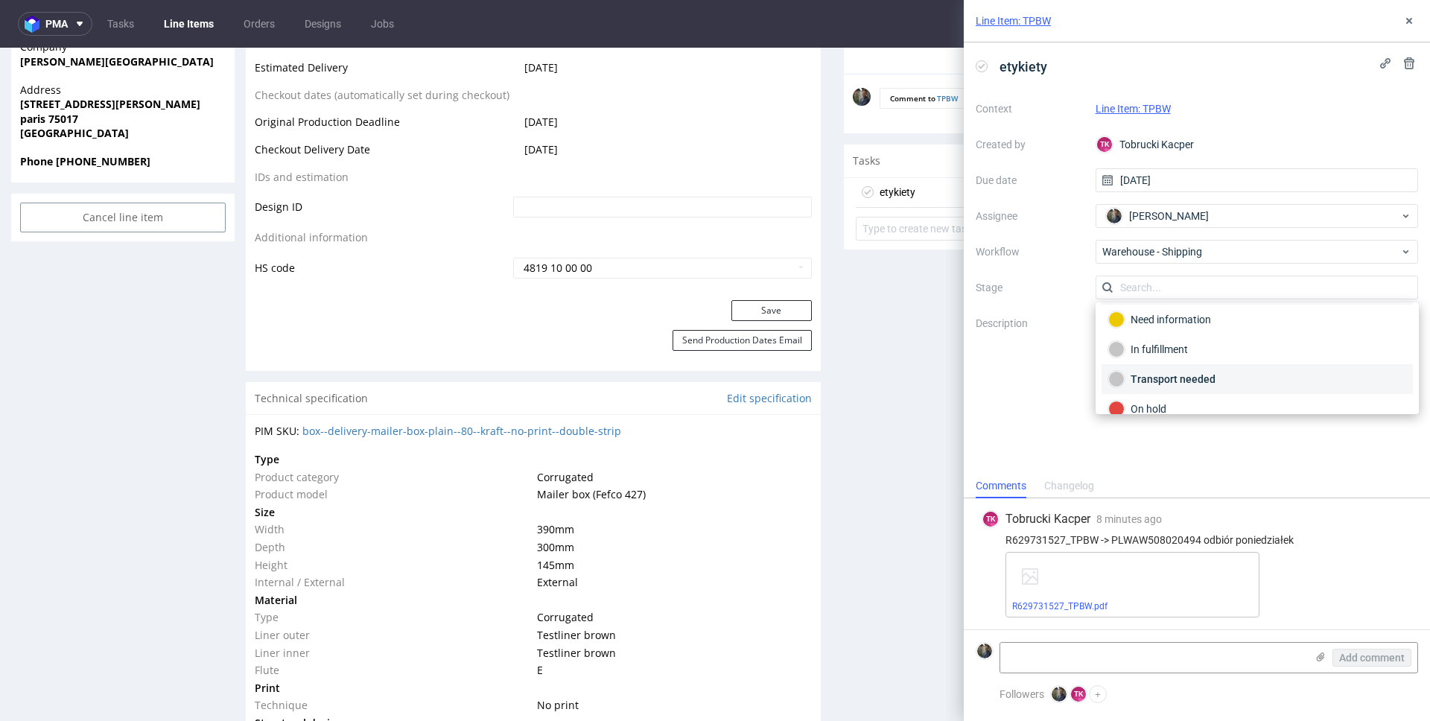
scroll to position [79, 0]
click at [1166, 396] on div "Completed" at bounding box center [1257, 393] width 298 height 16
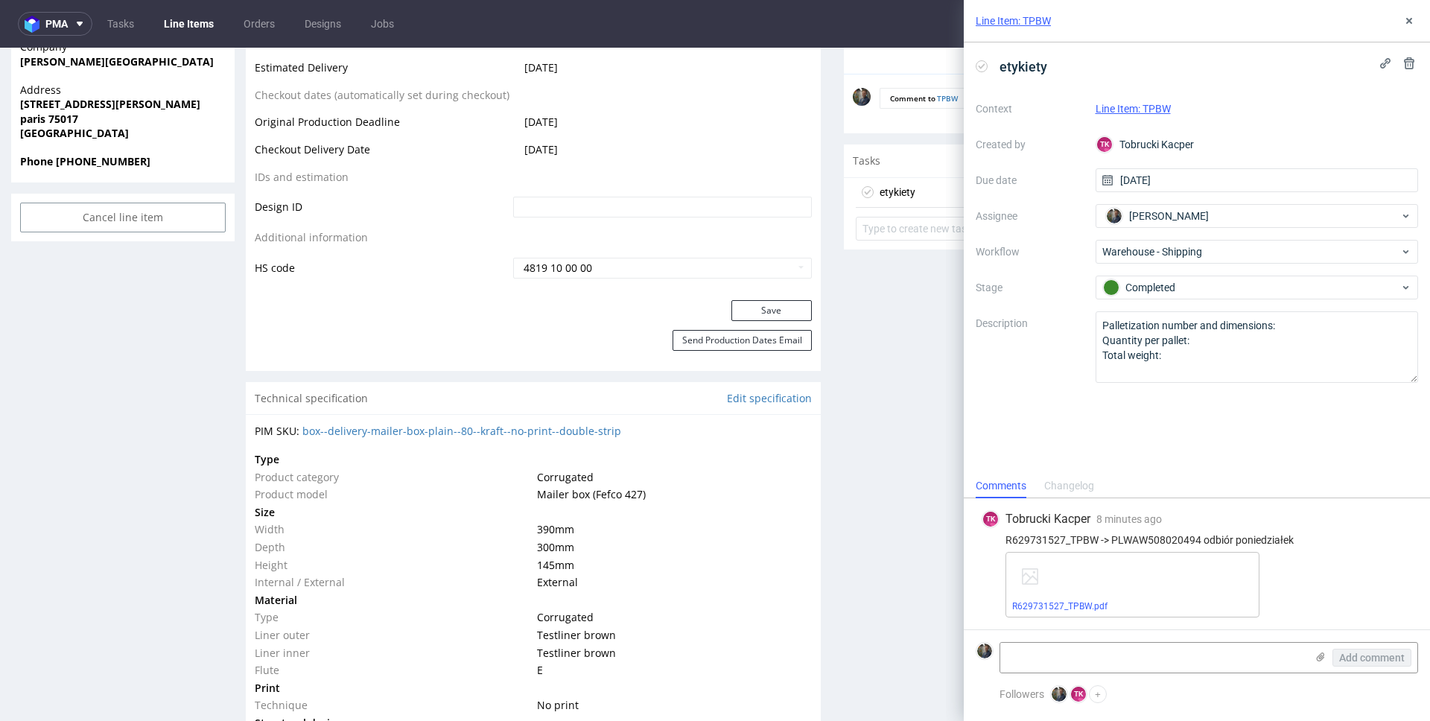
click at [1158, 434] on div "etykiety Context Line Item: TPBW Created by TK Tobrucki Kacper Due date 18/08/2…" at bounding box center [1197, 257] width 466 height 431
click at [1068, 603] on link "R629731527_TPBW.pdf" at bounding box center [1059, 606] width 95 height 10
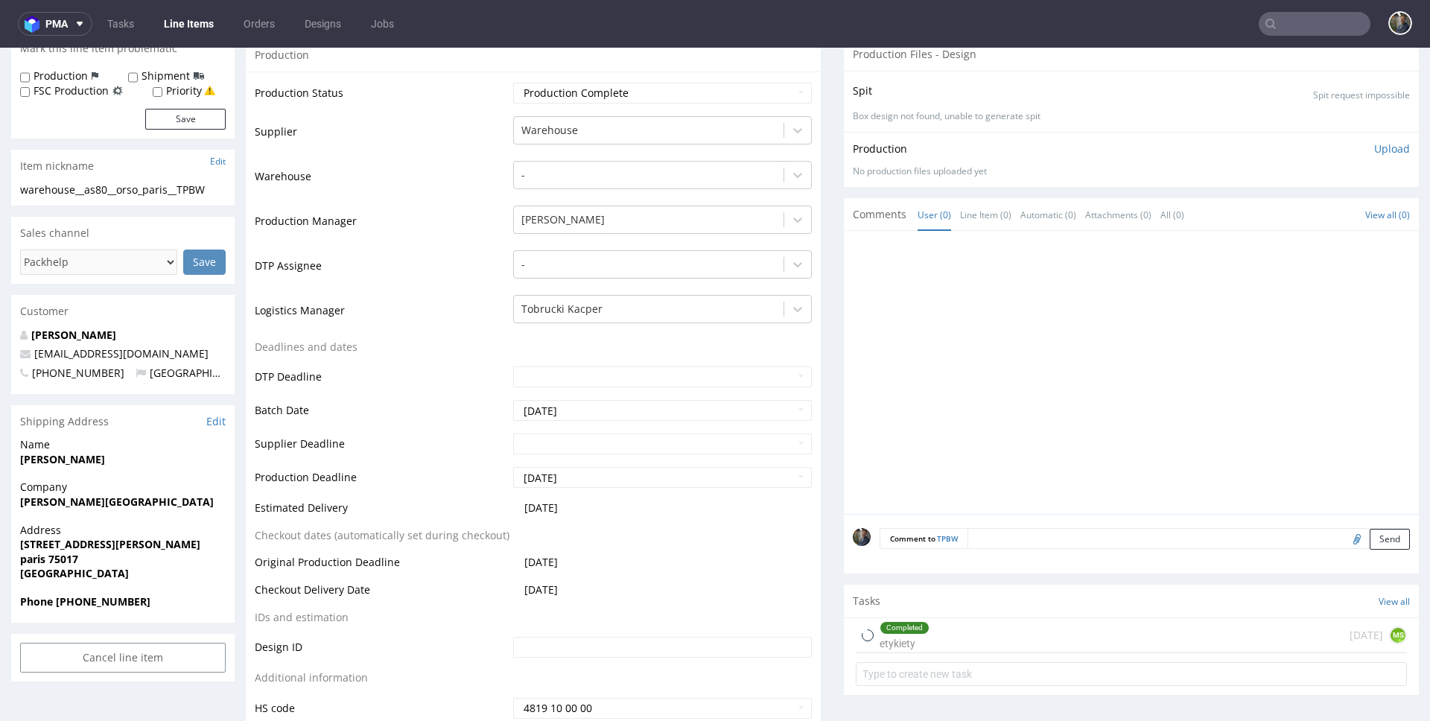
scroll to position [505, 0]
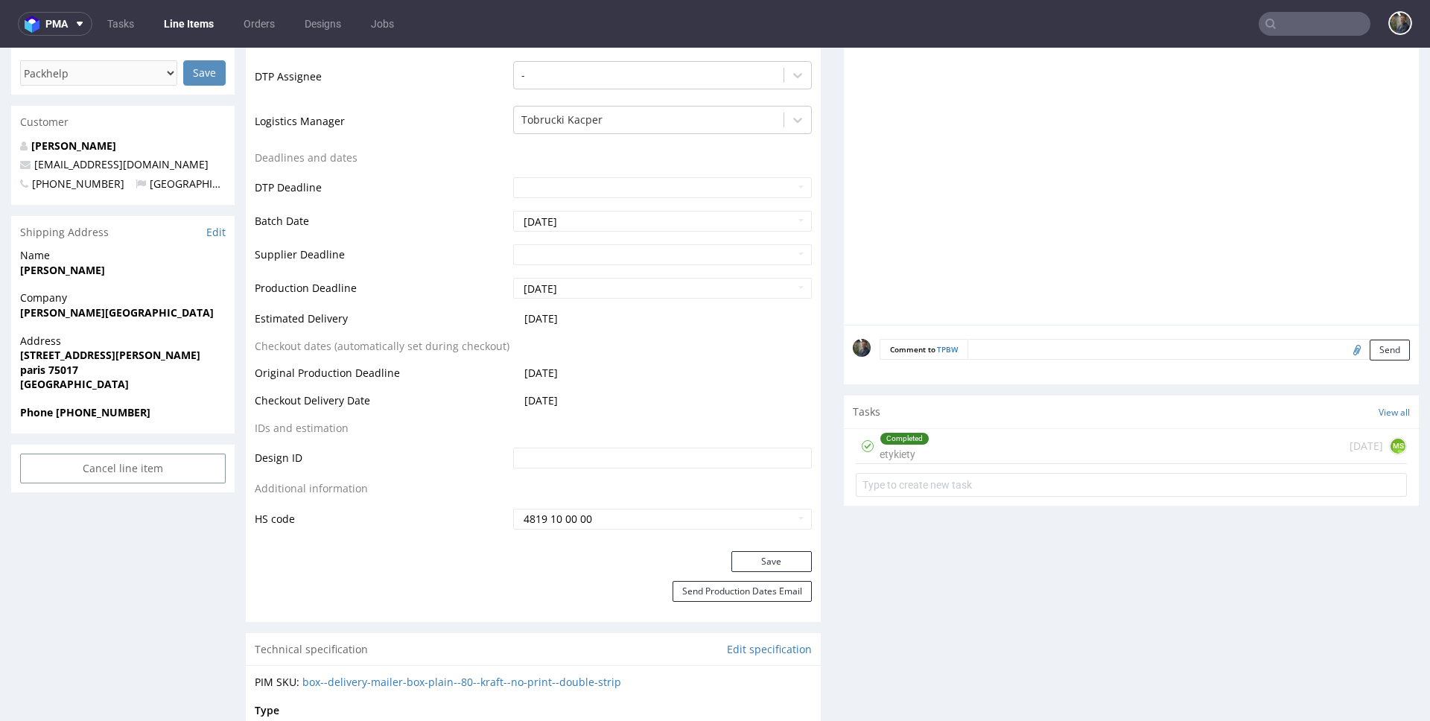
click at [938, 435] on div "Completed etykiety in 4 days MS" at bounding box center [1131, 446] width 551 height 35
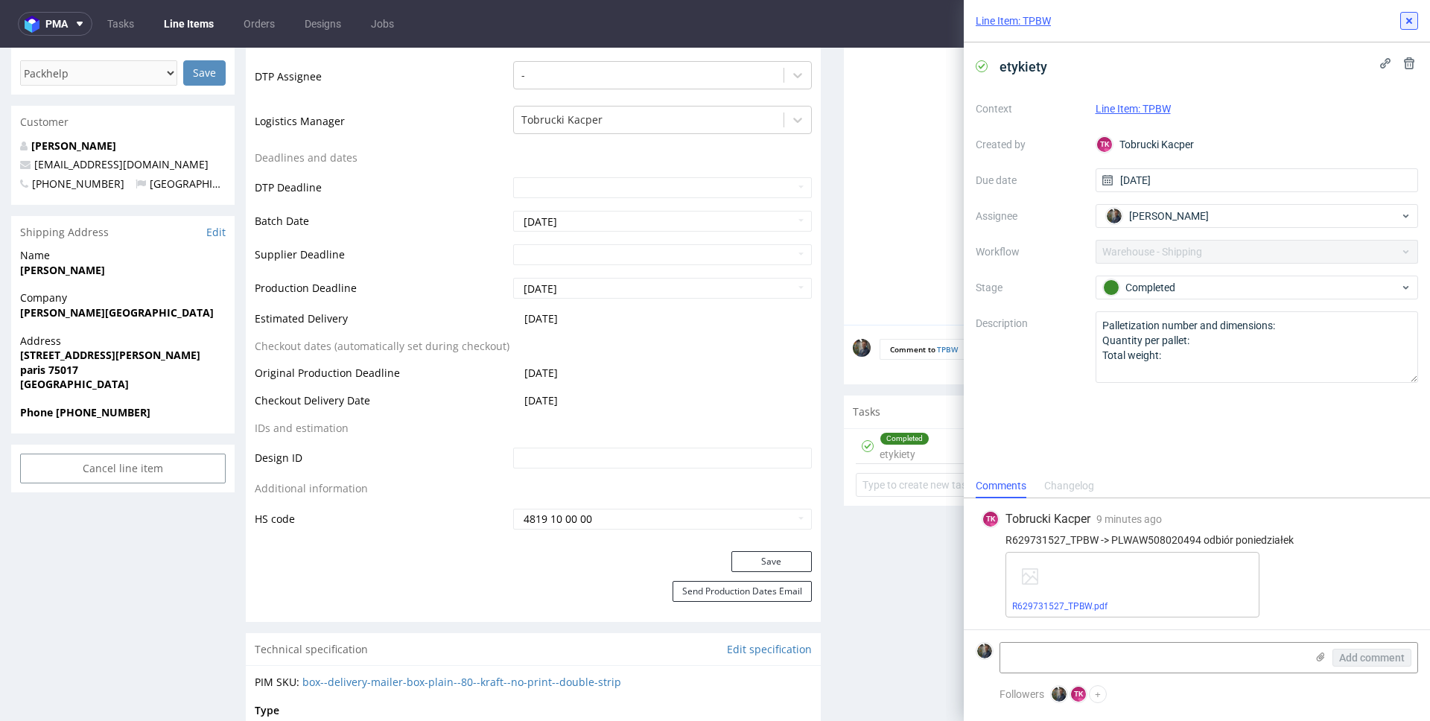
click at [1410, 23] on use at bounding box center [1409, 21] width 6 height 6
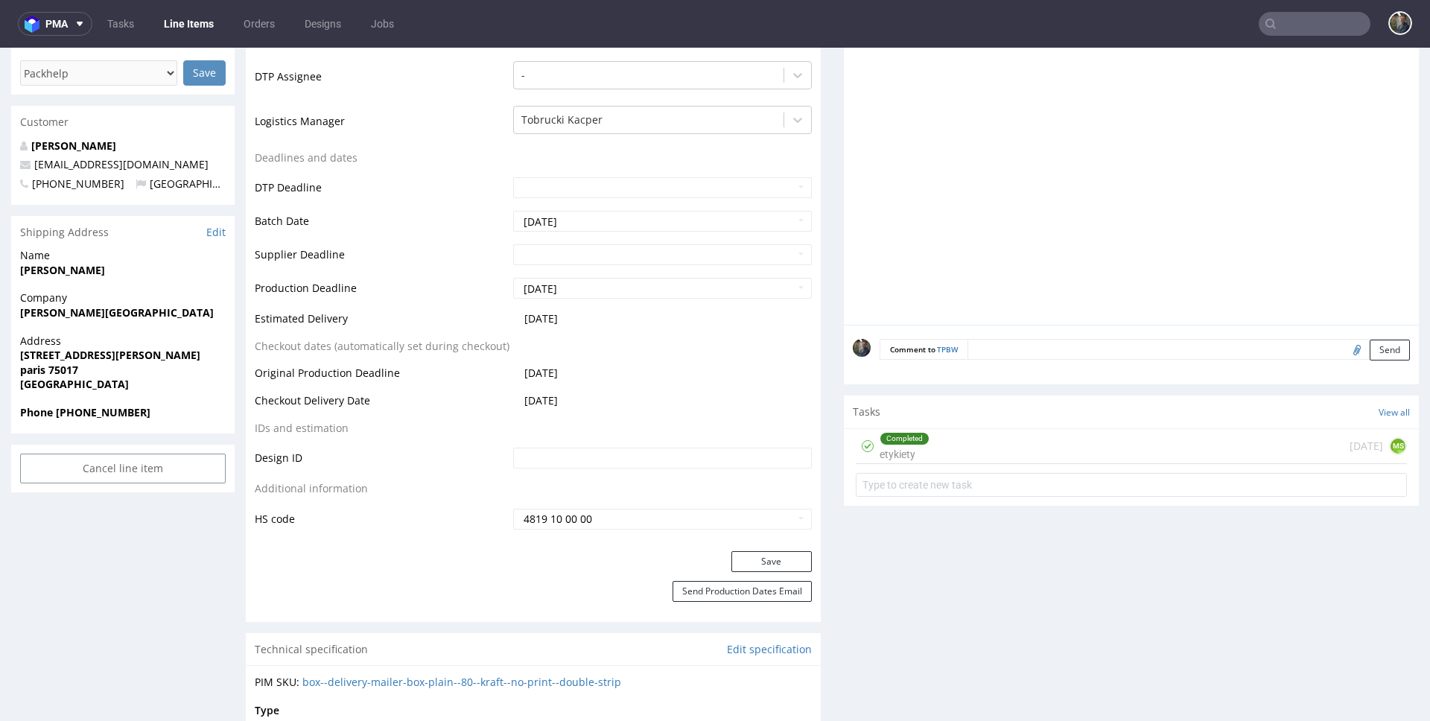
click at [180, 32] on link "Line Items" at bounding box center [189, 24] width 68 height 24
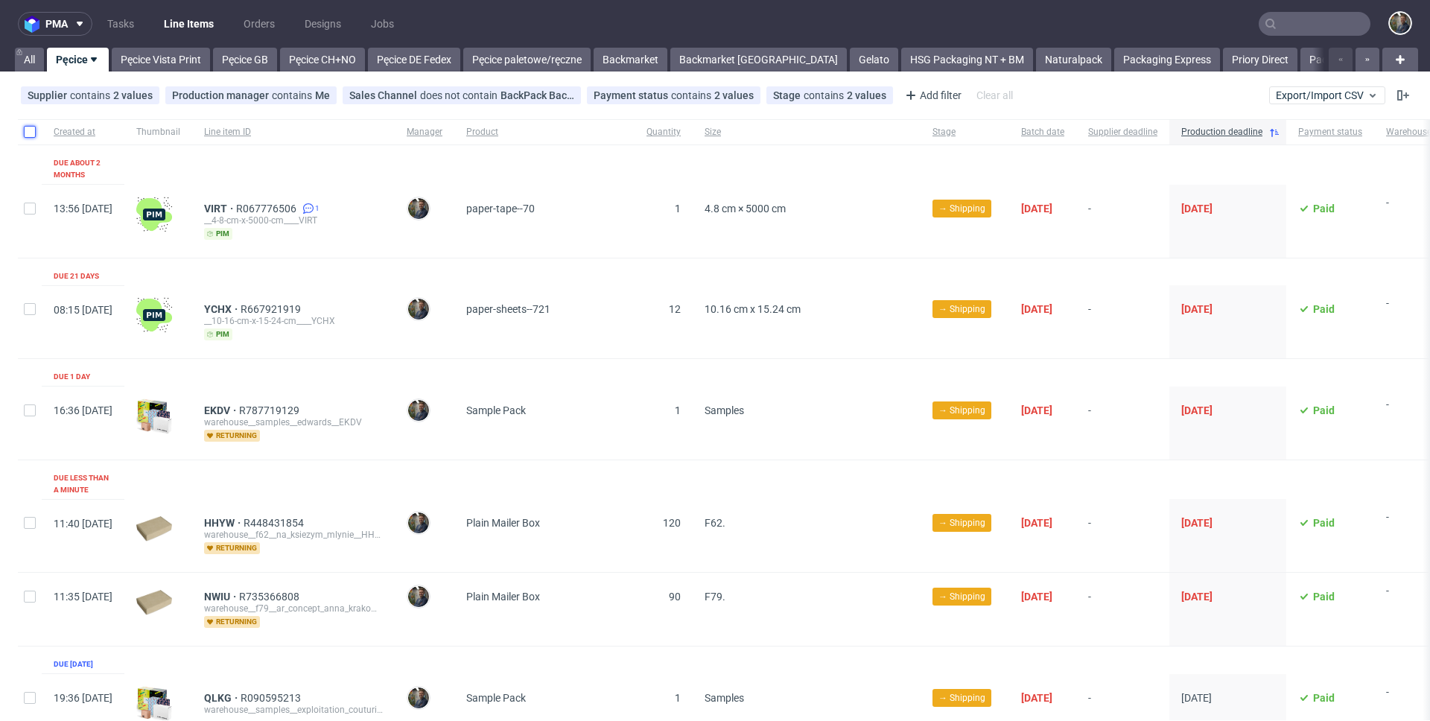
click at [31, 129] on input "checkbox" at bounding box center [30, 132] width 12 height 12
checkbox input "true"
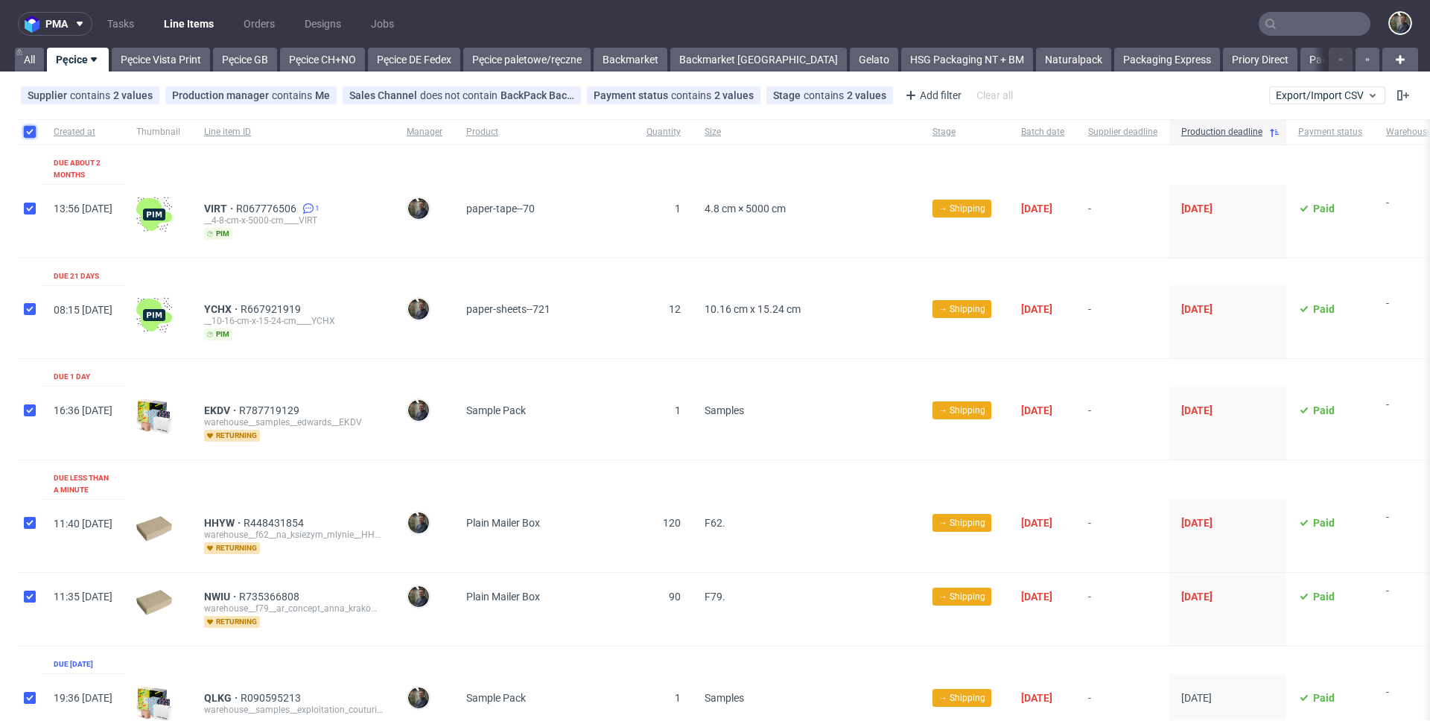
checkbox input "true"
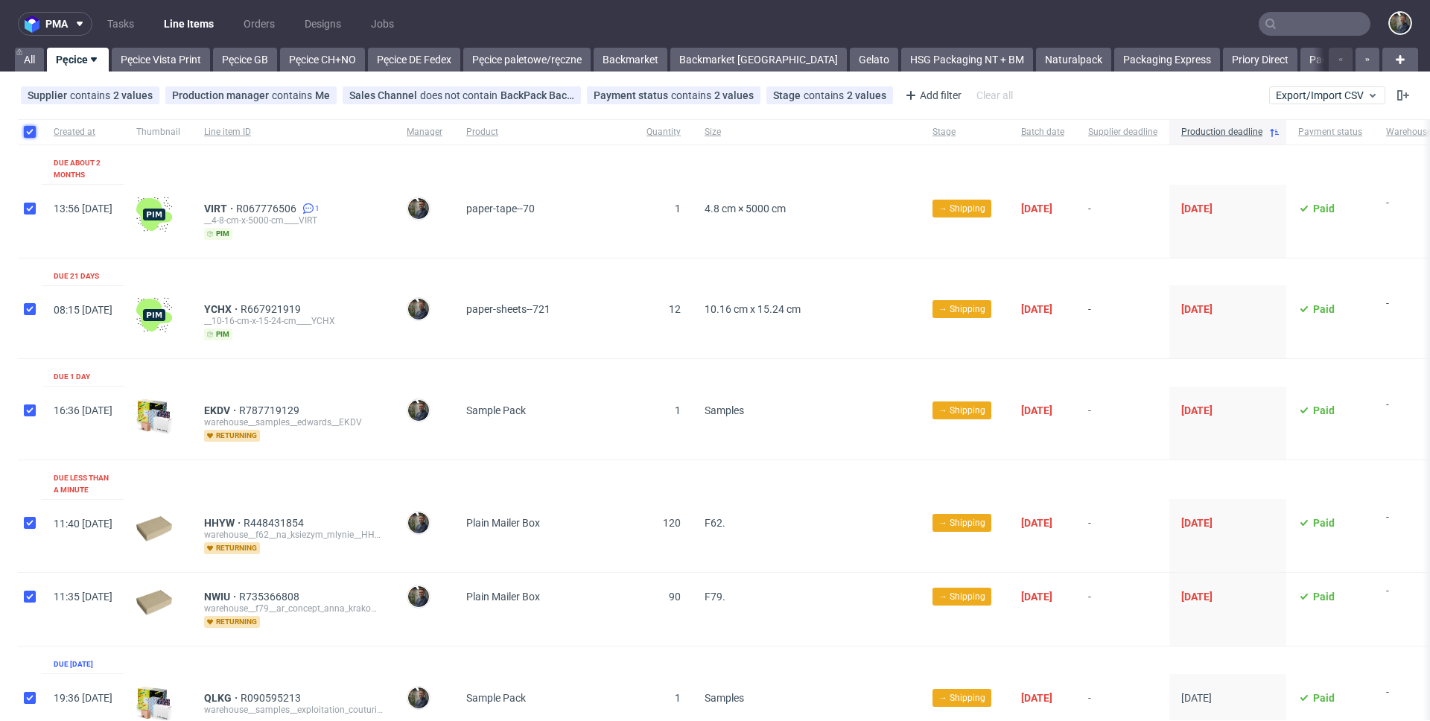
checkbox input "true"
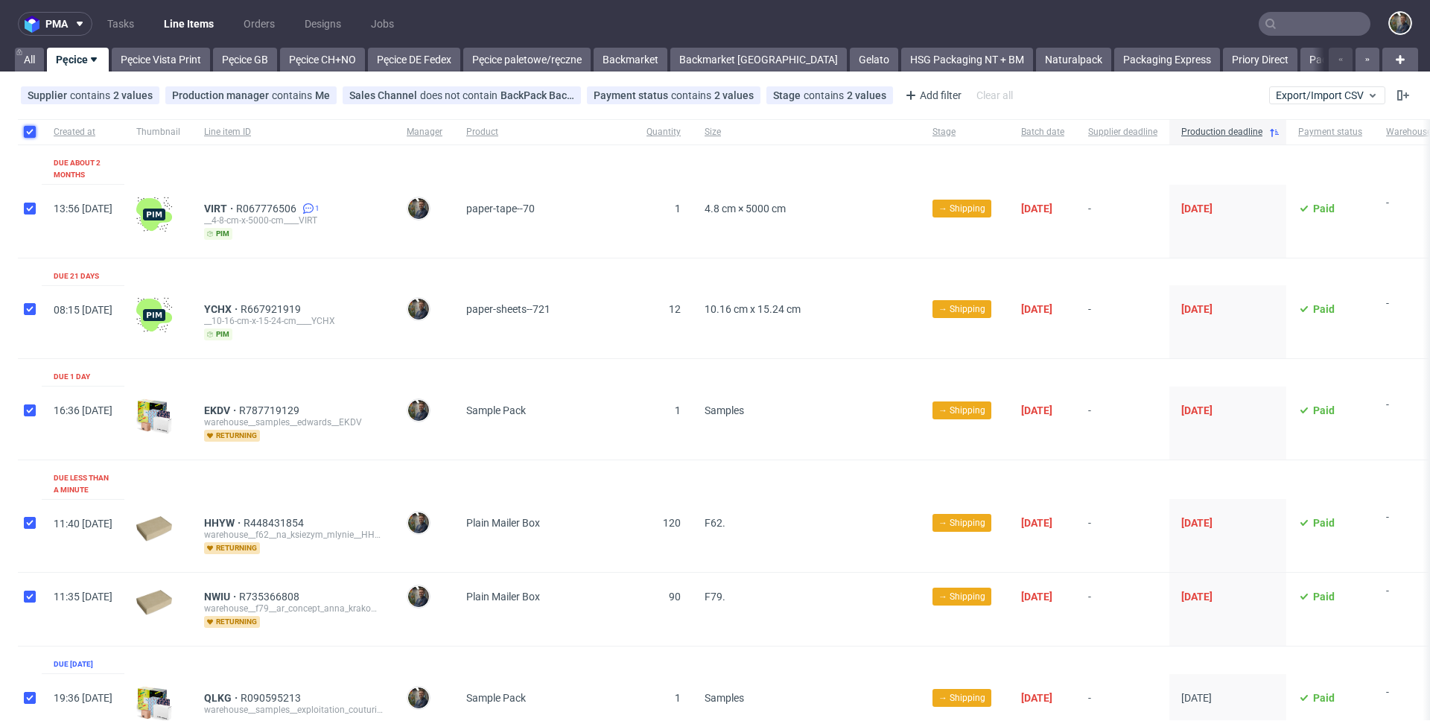
checkbox input "true"
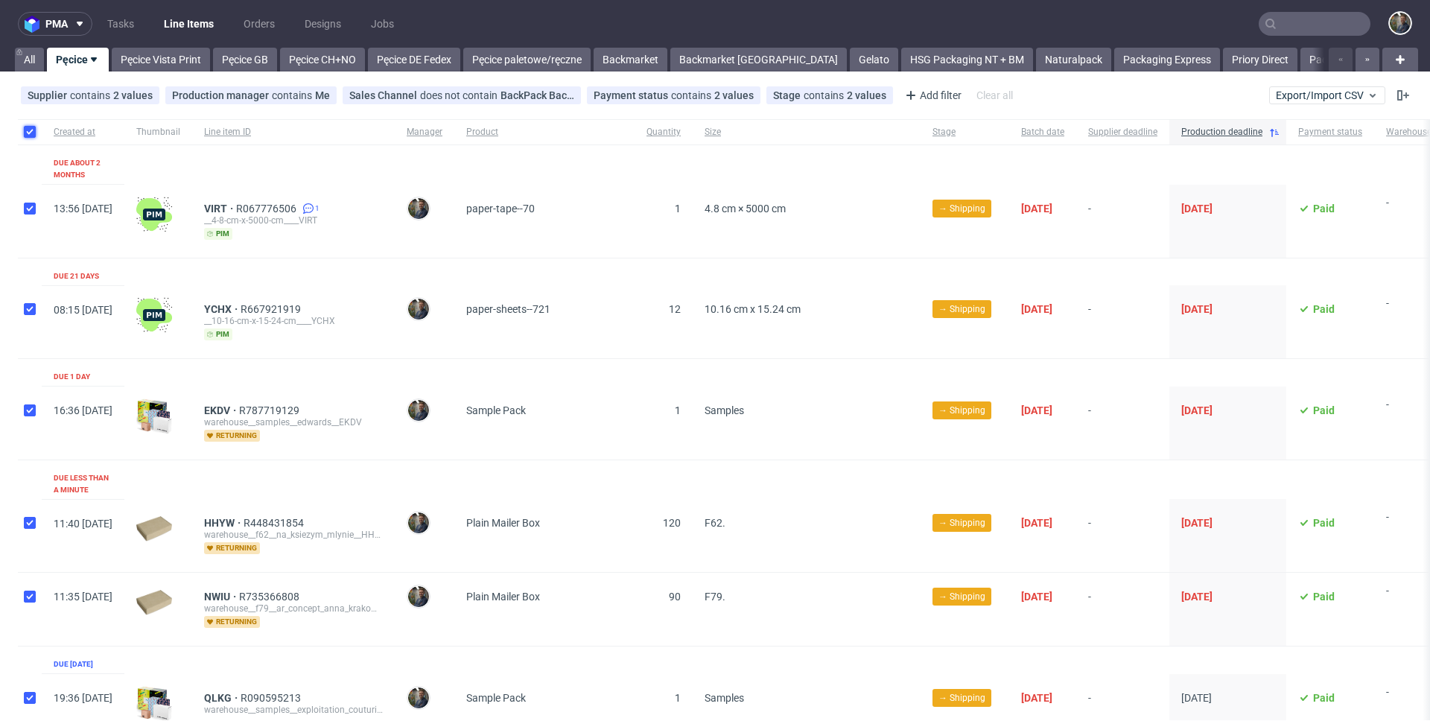
checkbox input "true"
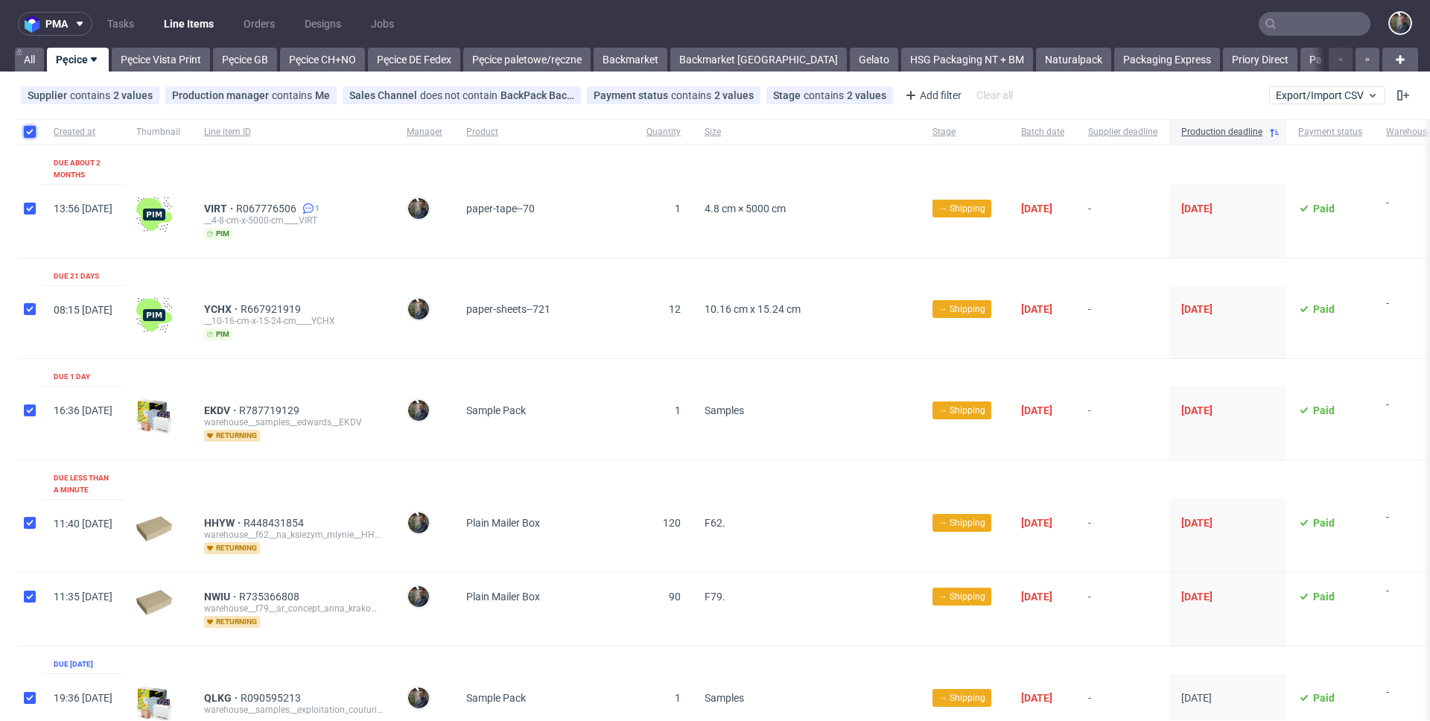
checkbox input "true"
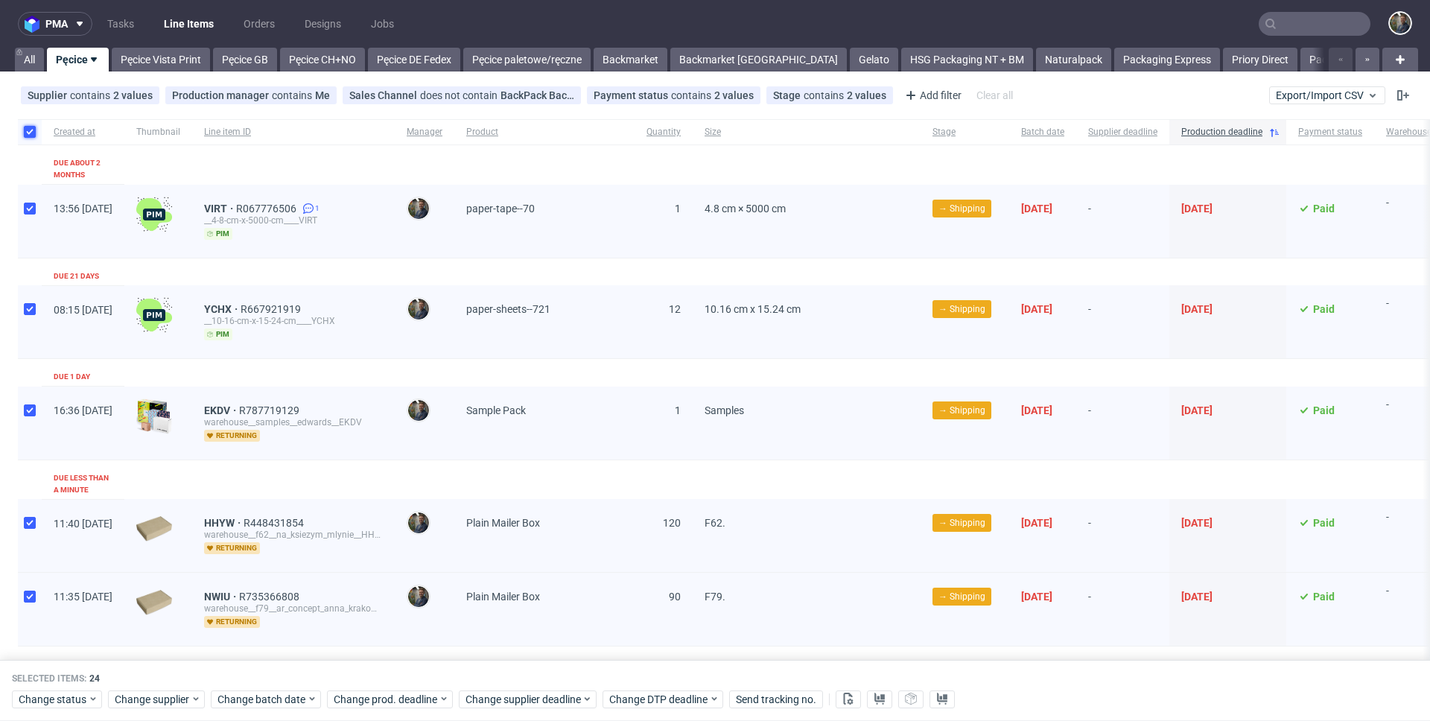
click at [31, 129] on input "checkbox" at bounding box center [30, 132] width 12 height 12
checkbox input "false"
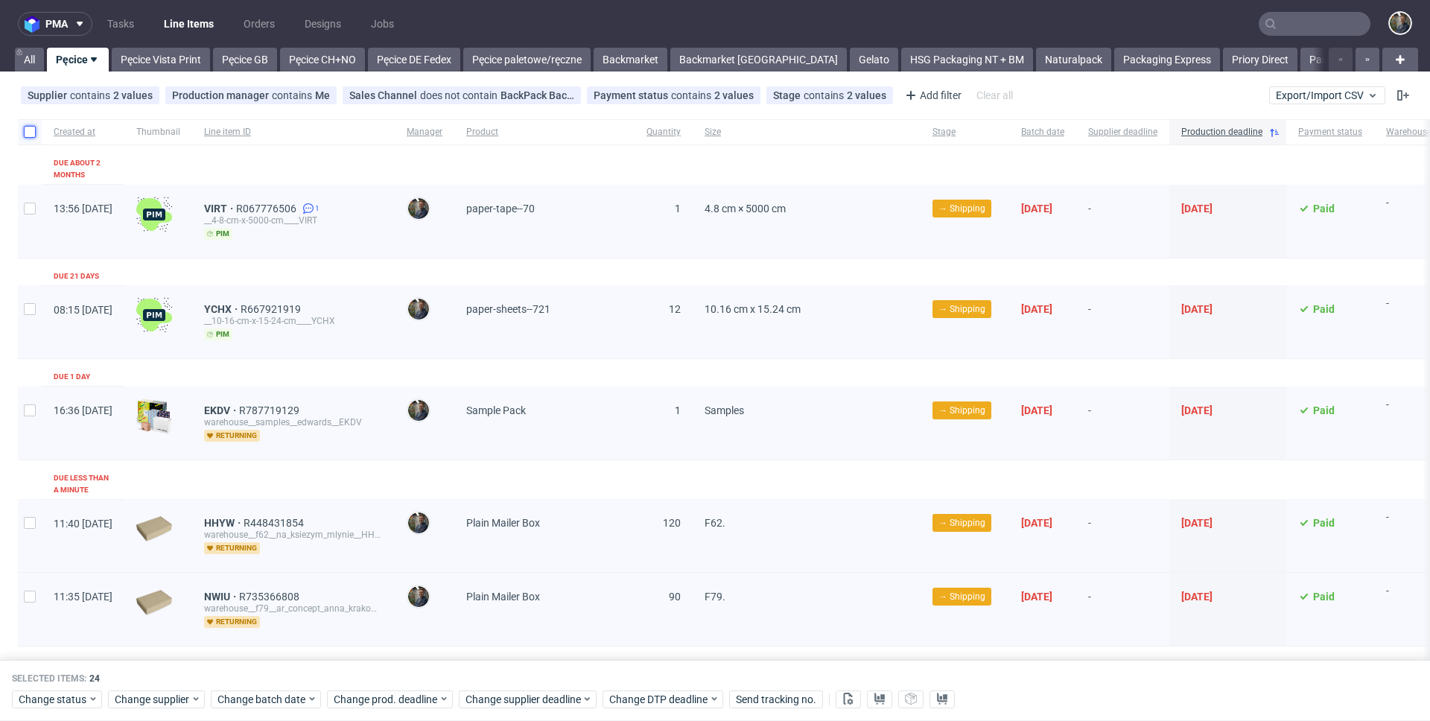
checkbox input "false"
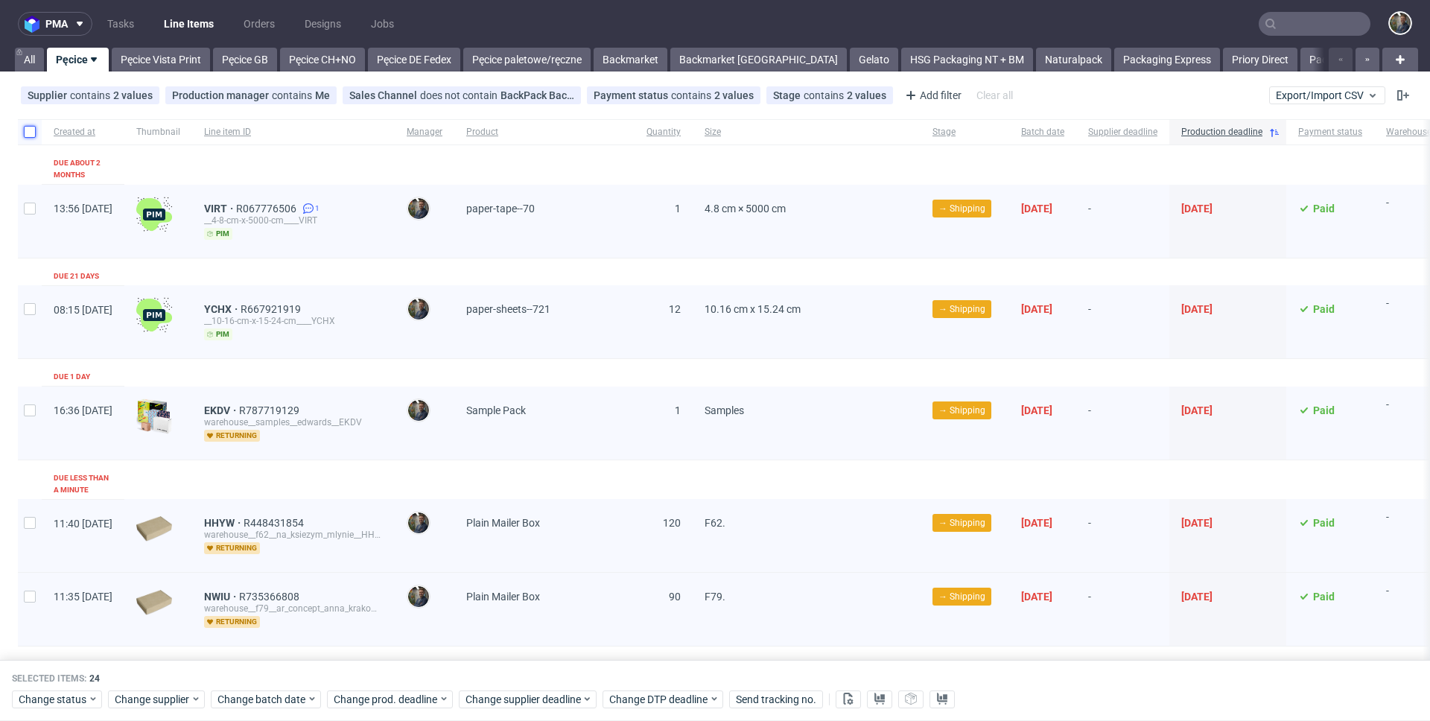
checkbox input "false"
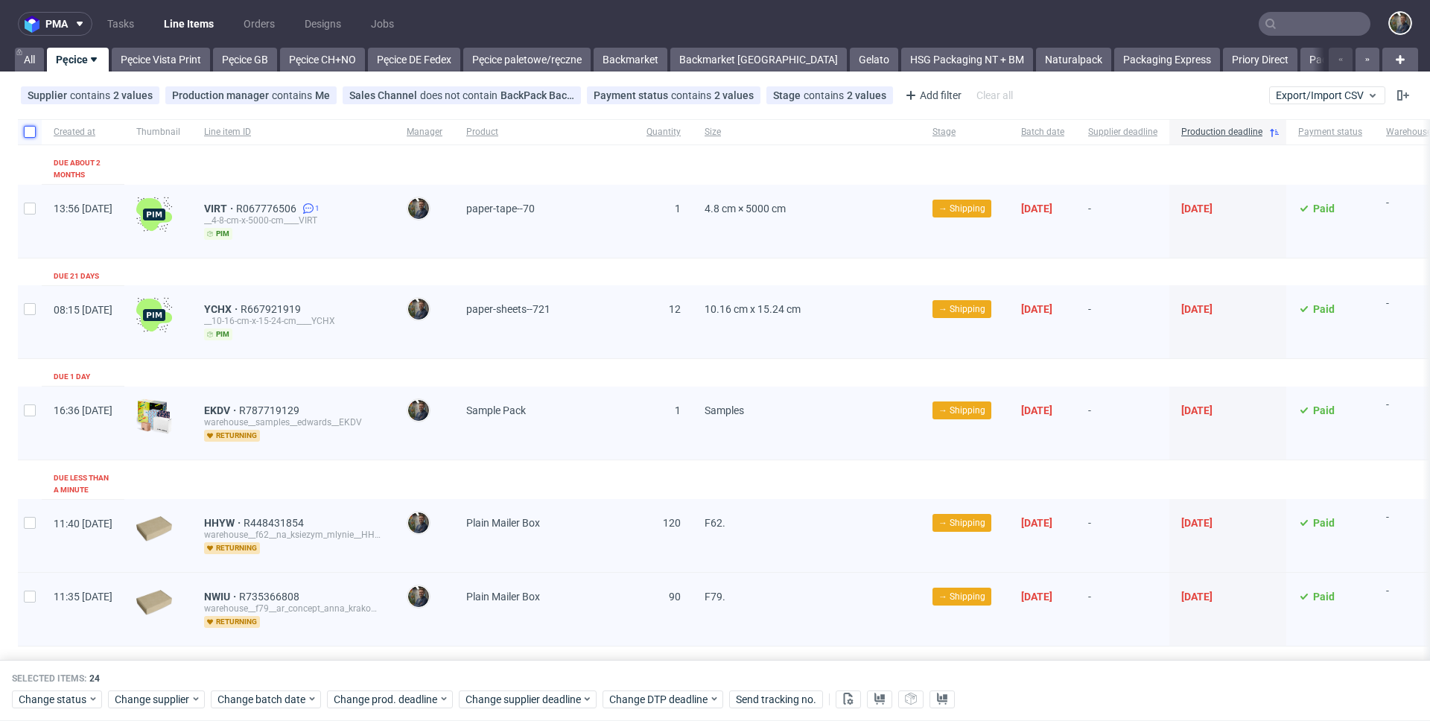
checkbox input "false"
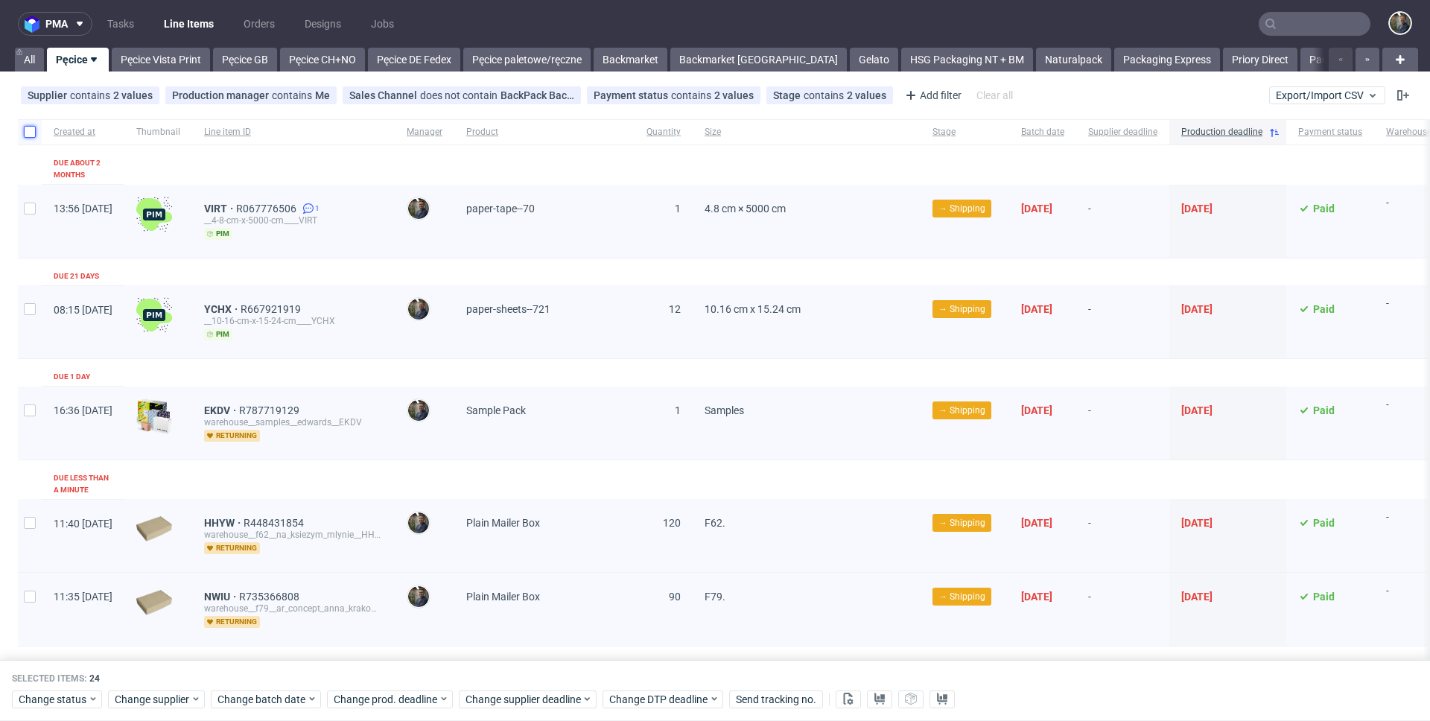
checkbox input "false"
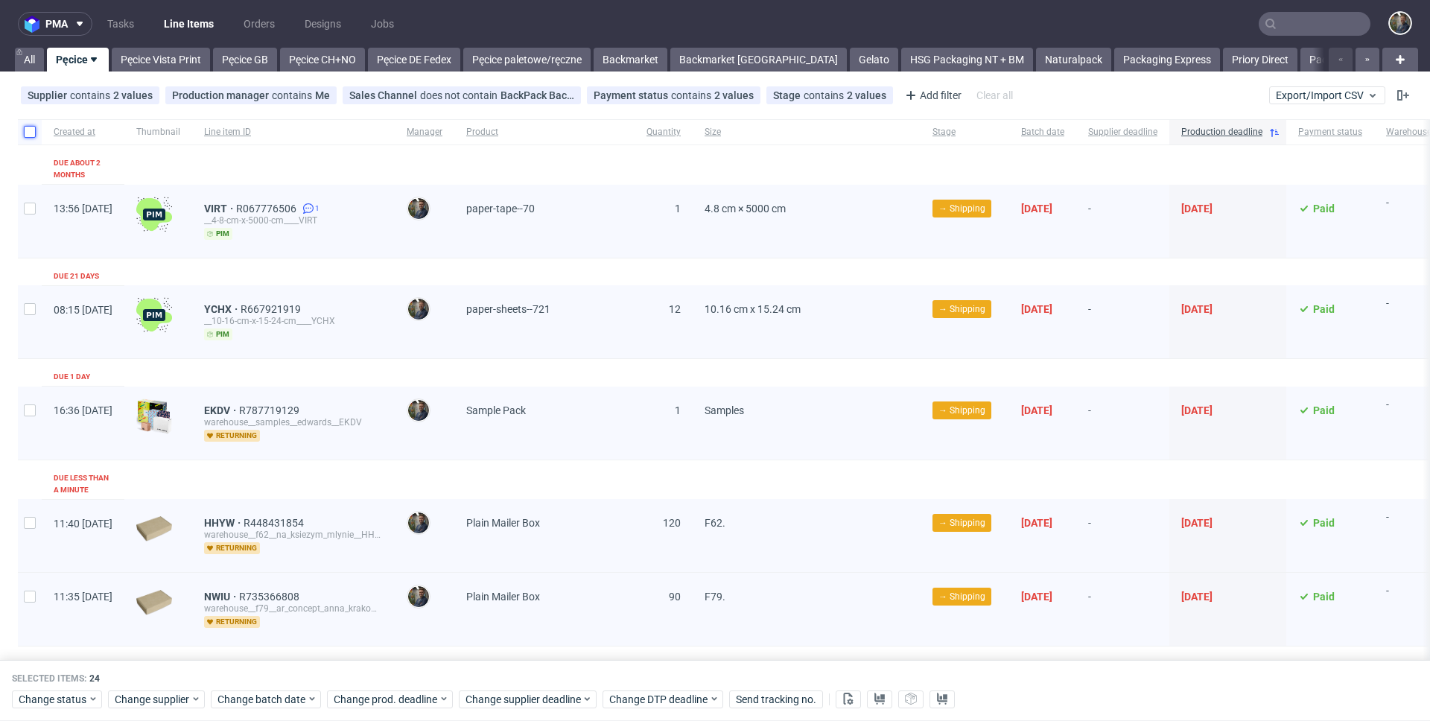
checkbox input "false"
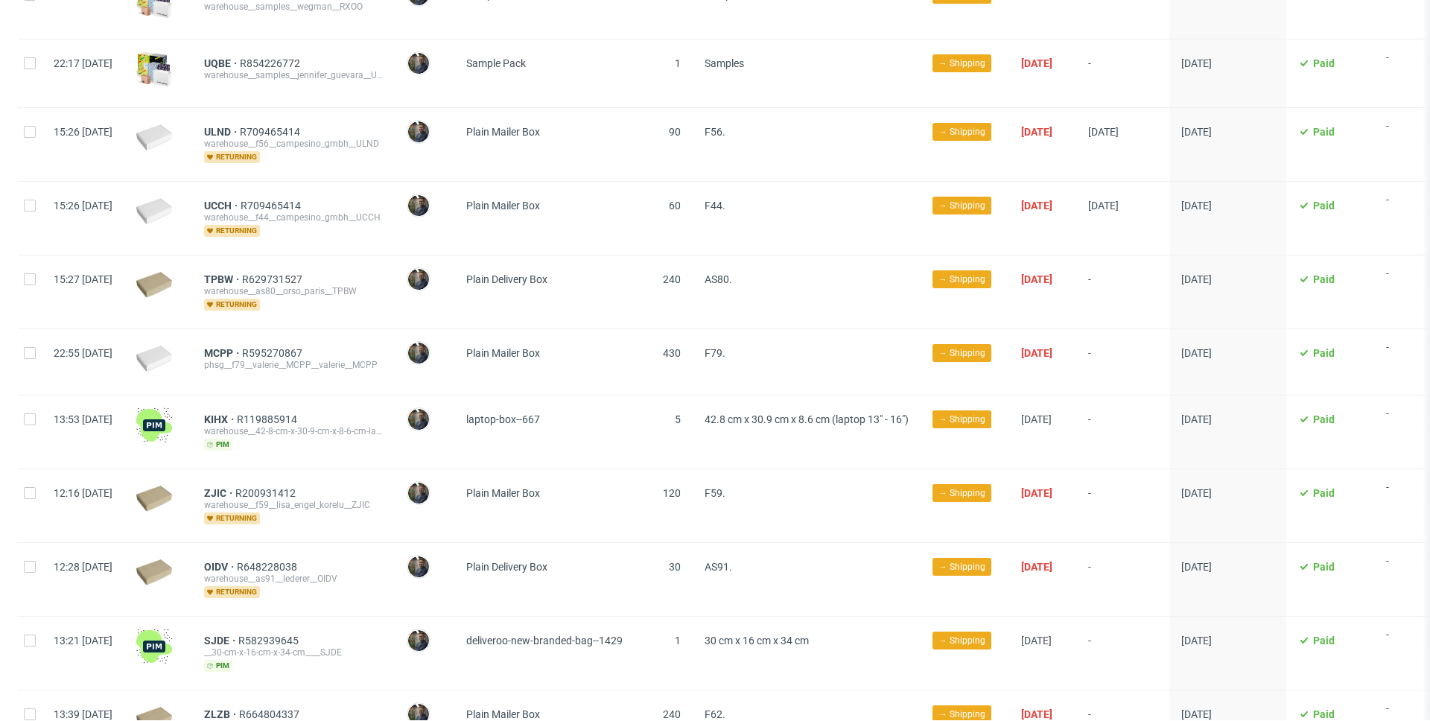
scroll to position [989, 0]
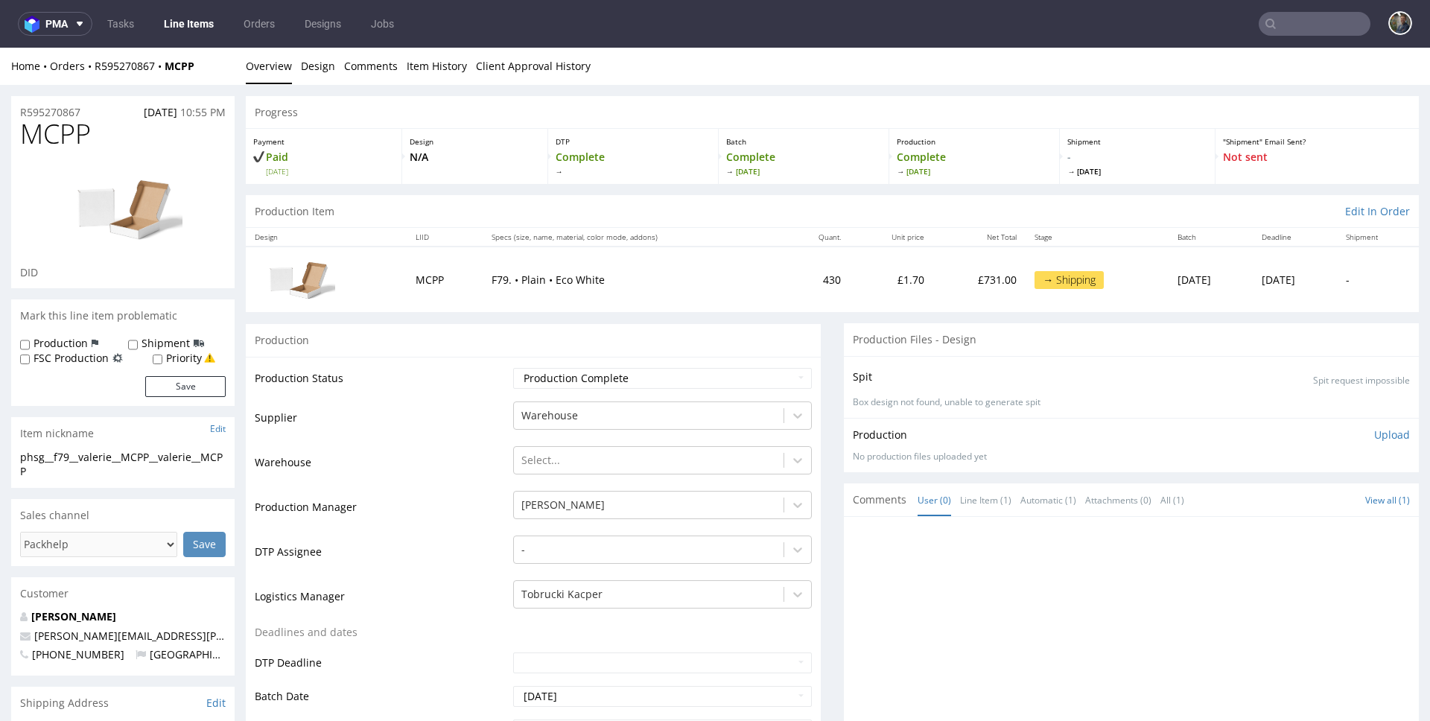
click at [48, 133] on span "MCPP" at bounding box center [55, 134] width 71 height 30
copy span "MCPP"
click at [210, 69] on div "Home Orders R595270867 MCPP" at bounding box center [122, 66] width 223 height 15
drag, startPoint x: 210, startPoint y: 68, endPoint x: 96, endPoint y: 69, distance: 113.9
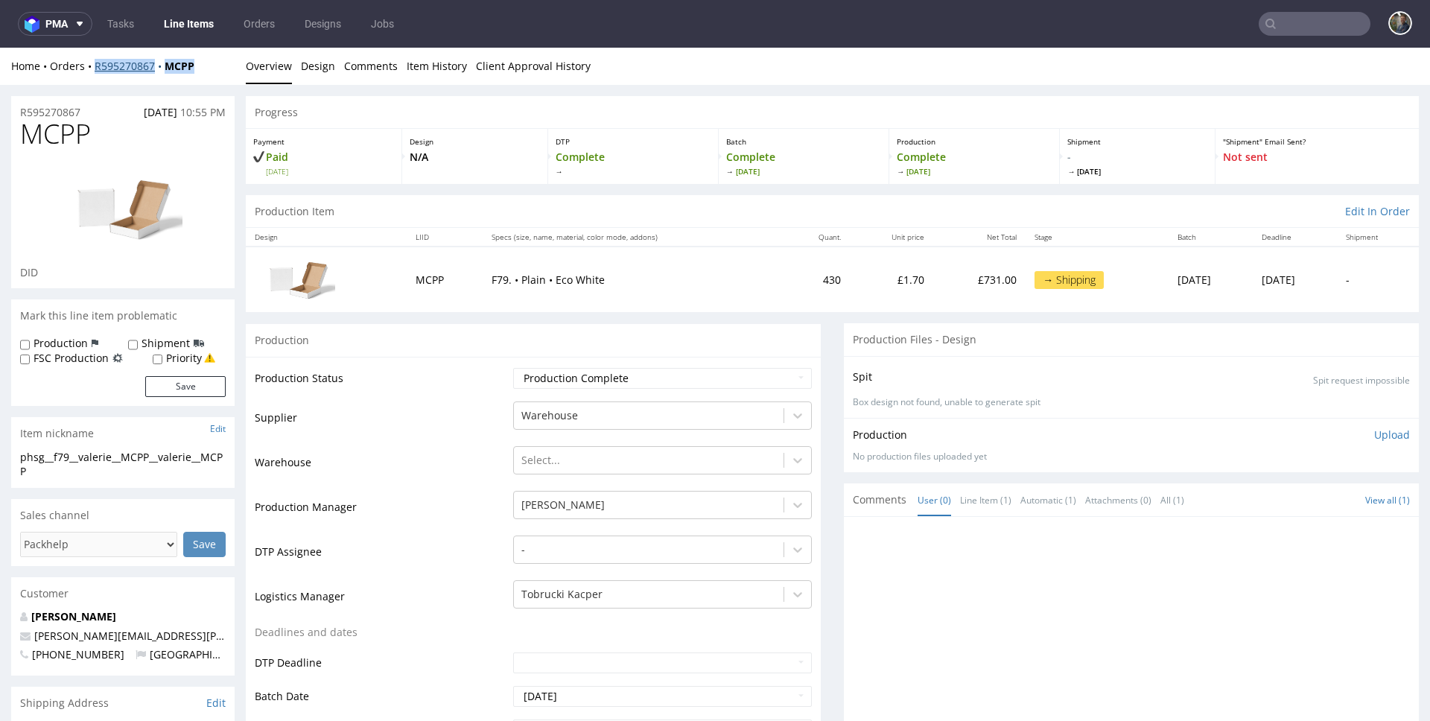
click at [96, 69] on div "Home Orders R595270867 MCPP" at bounding box center [122, 66] width 223 height 15
copy div "R595270867 MCPP"
click at [793, 277] on td "430" at bounding box center [817, 280] width 66 height 66
copy td "430"
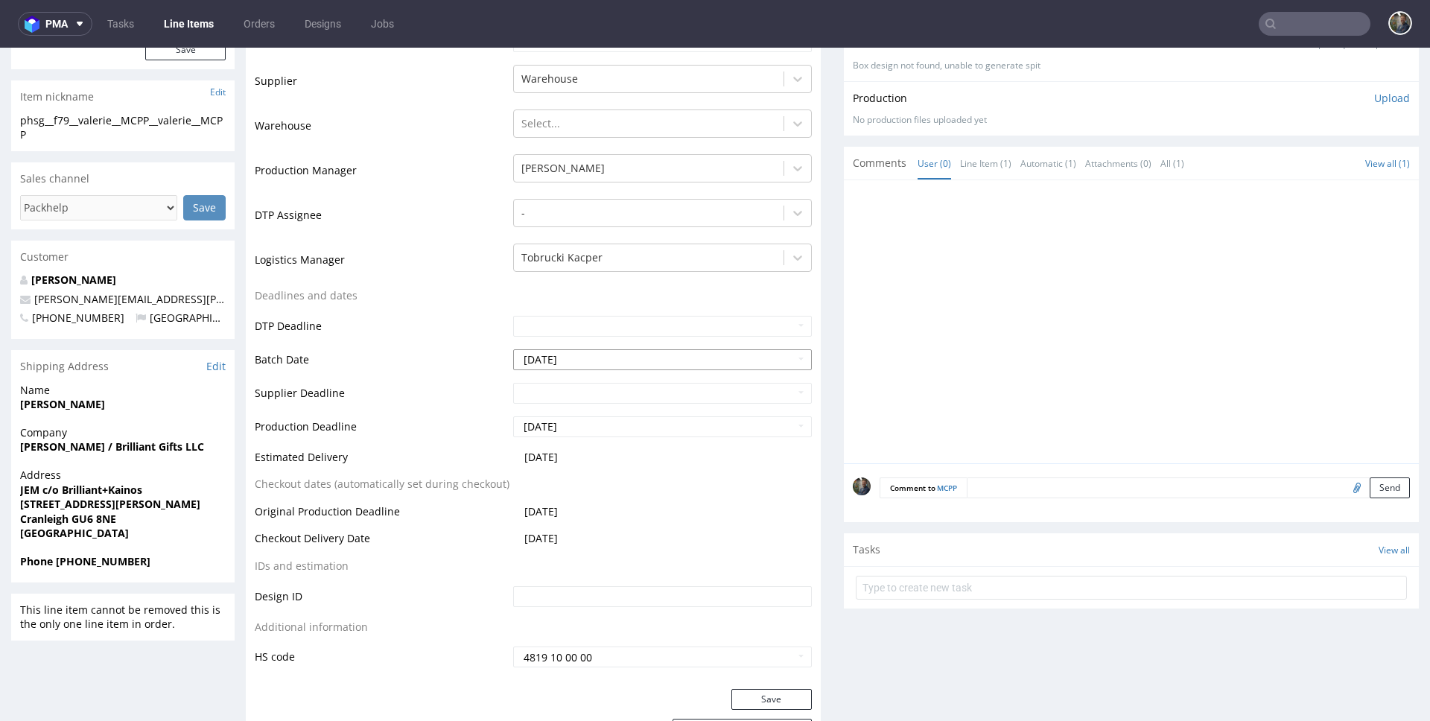
scroll to position [337, 0]
click at [42, 404] on strong "[PERSON_NAME]" at bounding box center [62, 403] width 85 height 14
copy strong "[PERSON_NAME]"
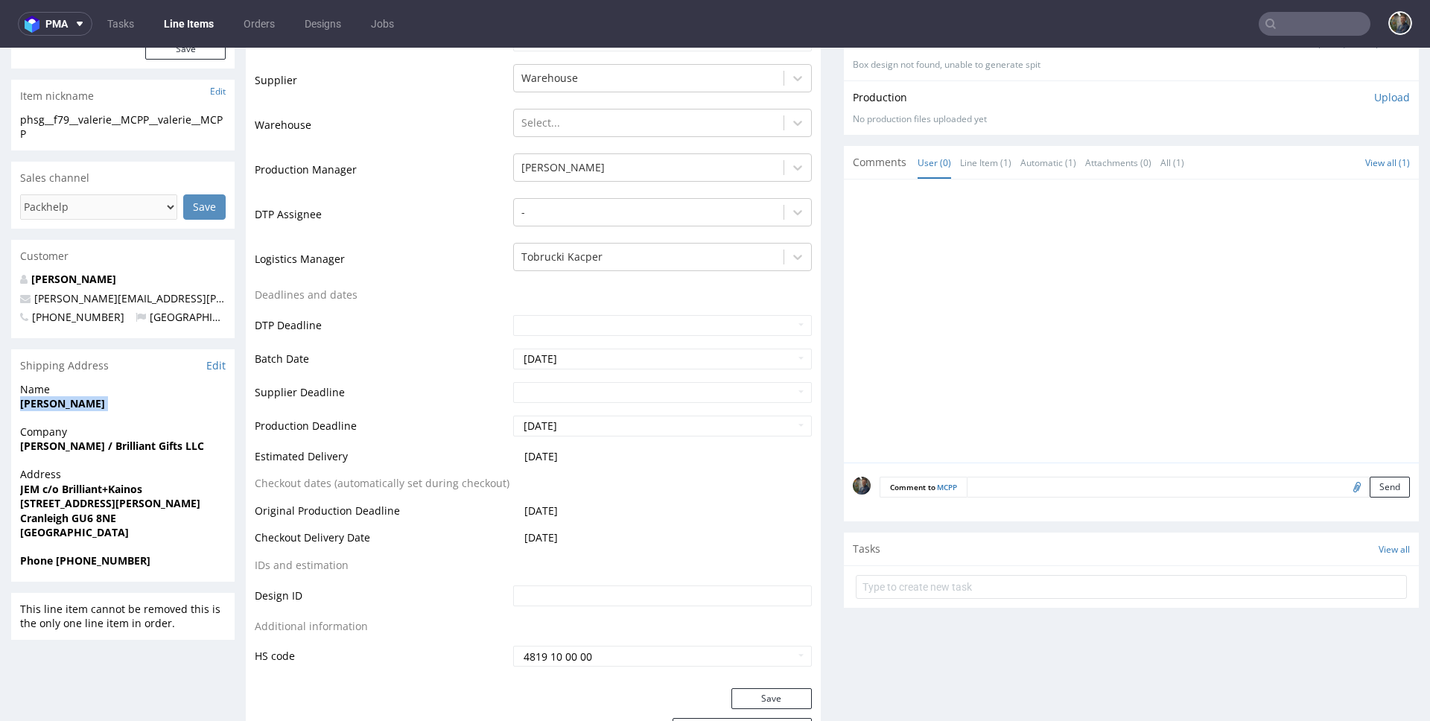
click at [116, 439] on strong "[PERSON_NAME] / Brilliant Gifts LLC" at bounding box center [112, 446] width 184 height 14
copy strong "[PERSON_NAME] / Brilliant Gifts LLC"
click at [123, 489] on strong "JEM c/o Brilliant+Kainos" at bounding box center [81, 489] width 122 height 14
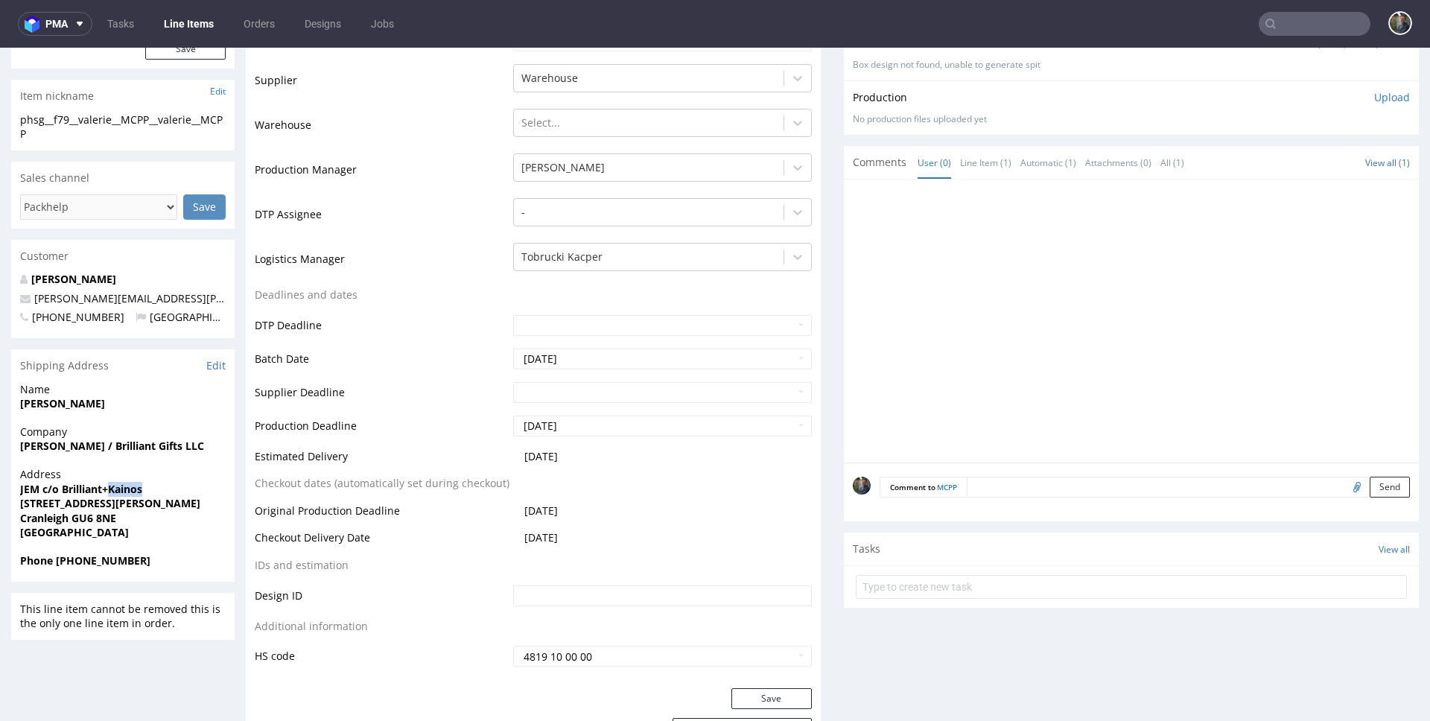
click at [123, 489] on strong "JEM c/o Brilliant+Kainos" at bounding box center [81, 489] width 122 height 14
copy strong "JEM c/o Brilliant+Kainos"
click at [84, 498] on strong "[STREET_ADDRESS][PERSON_NAME]" at bounding box center [110, 503] width 180 height 14
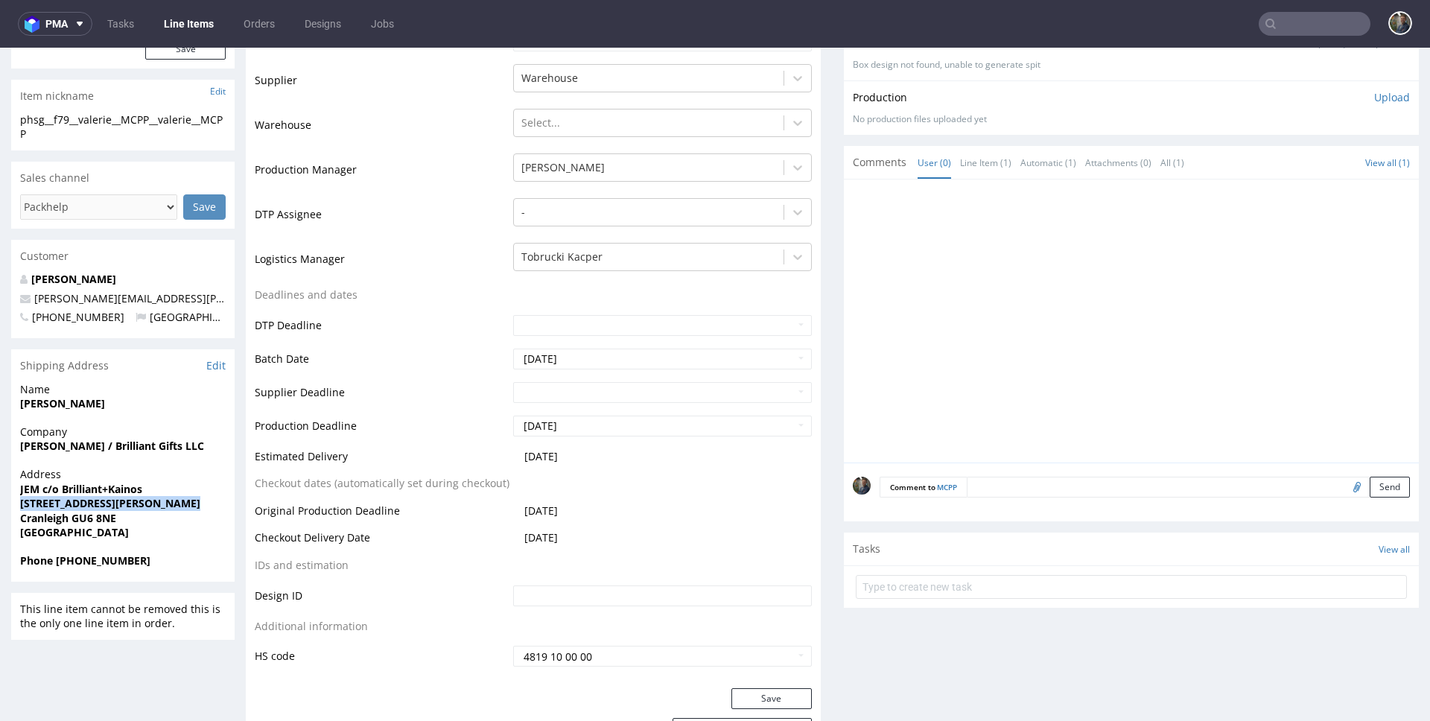
click at [84, 498] on strong "[STREET_ADDRESS][PERSON_NAME]" at bounding box center [110, 503] width 180 height 14
copy strong "[STREET_ADDRESS][PERSON_NAME]"
click at [47, 518] on strong "Cranleigh GU6 8NE" at bounding box center [68, 518] width 96 height 14
copy strong "Cranleigh"
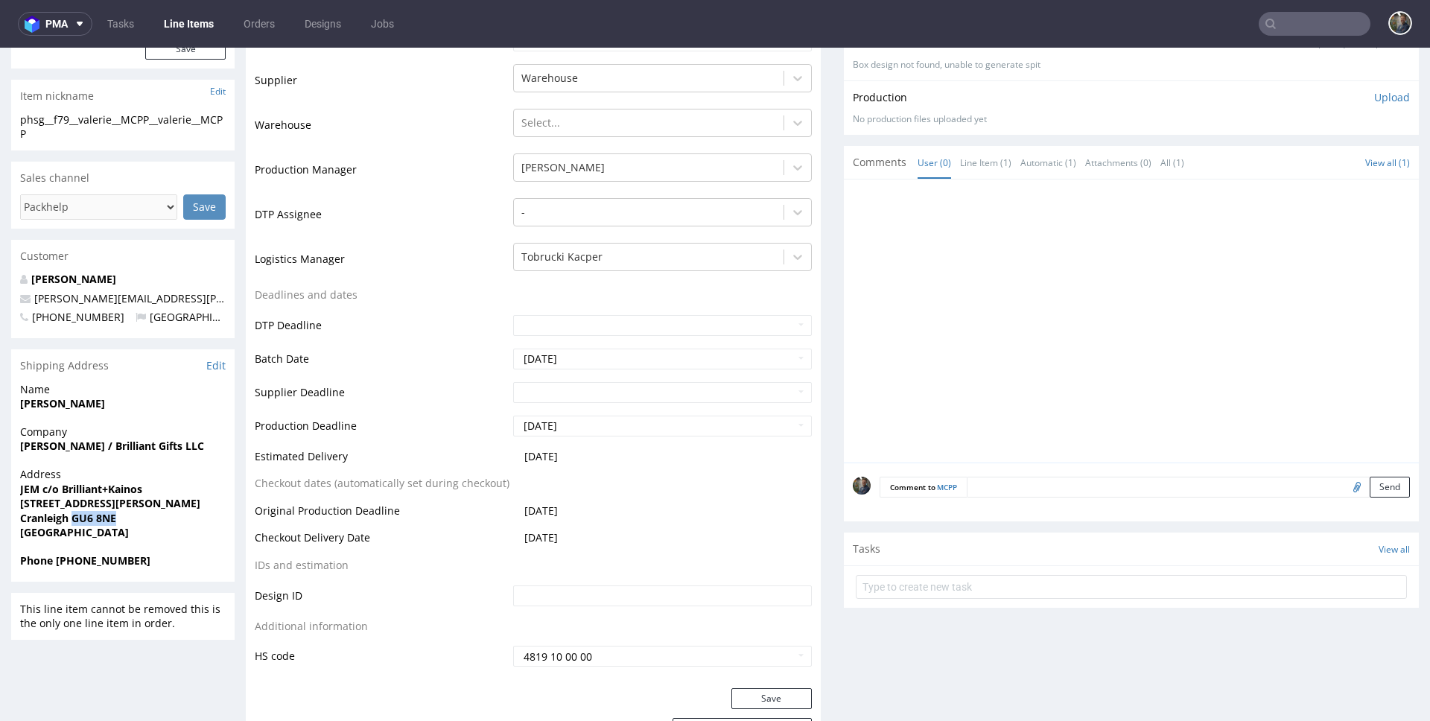
drag, startPoint x: 133, startPoint y: 517, endPoint x: 73, endPoint y: 522, distance: 59.8
click at [73, 522] on span "Cranleigh GU6 8NE" at bounding box center [123, 518] width 206 height 15
copy strong "GU6 8NE"
drag, startPoint x: 127, startPoint y: 562, endPoint x: 57, endPoint y: 564, distance: 70.0
click at [57, 564] on span "Phone [PHONE_NUMBER]" at bounding box center [123, 560] width 206 height 15
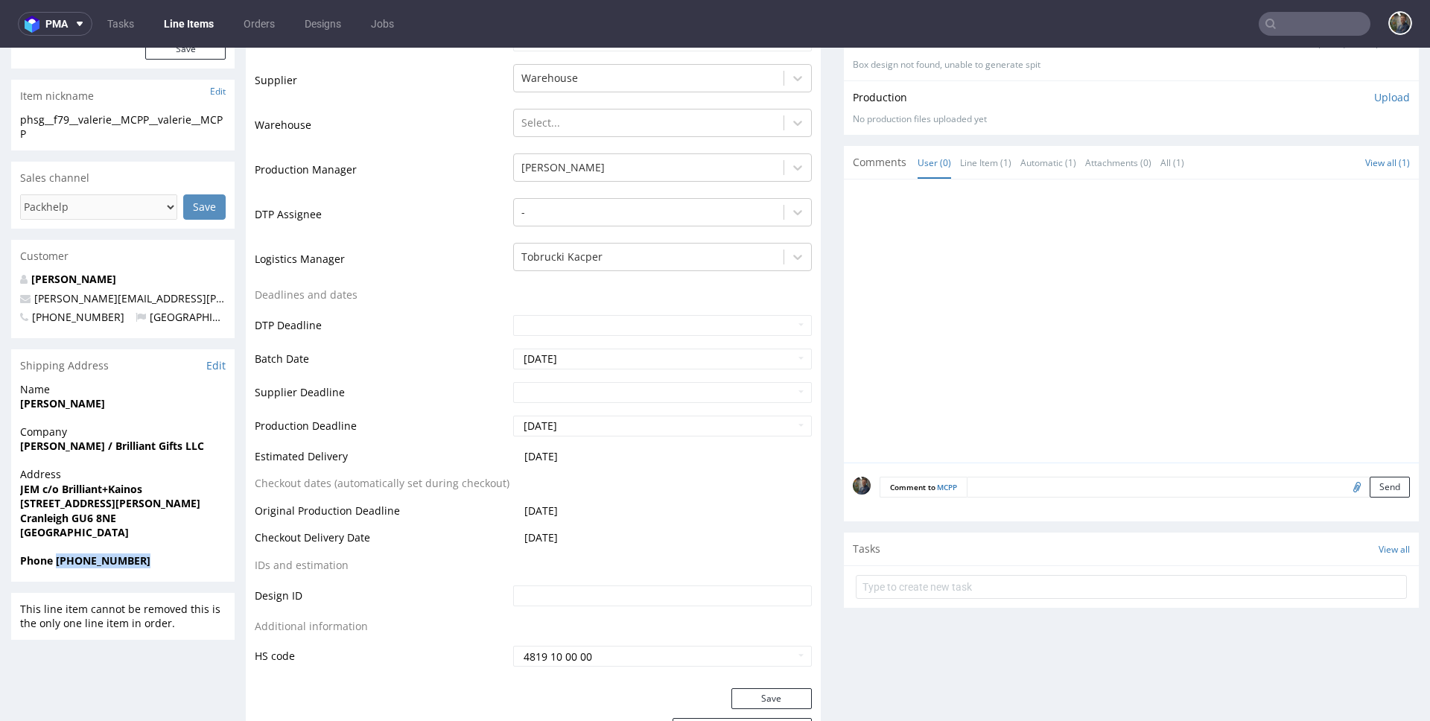
copy strong "[PHONE_NUMBER]"
